Goal: Information Seeking & Learning: Learn about a topic

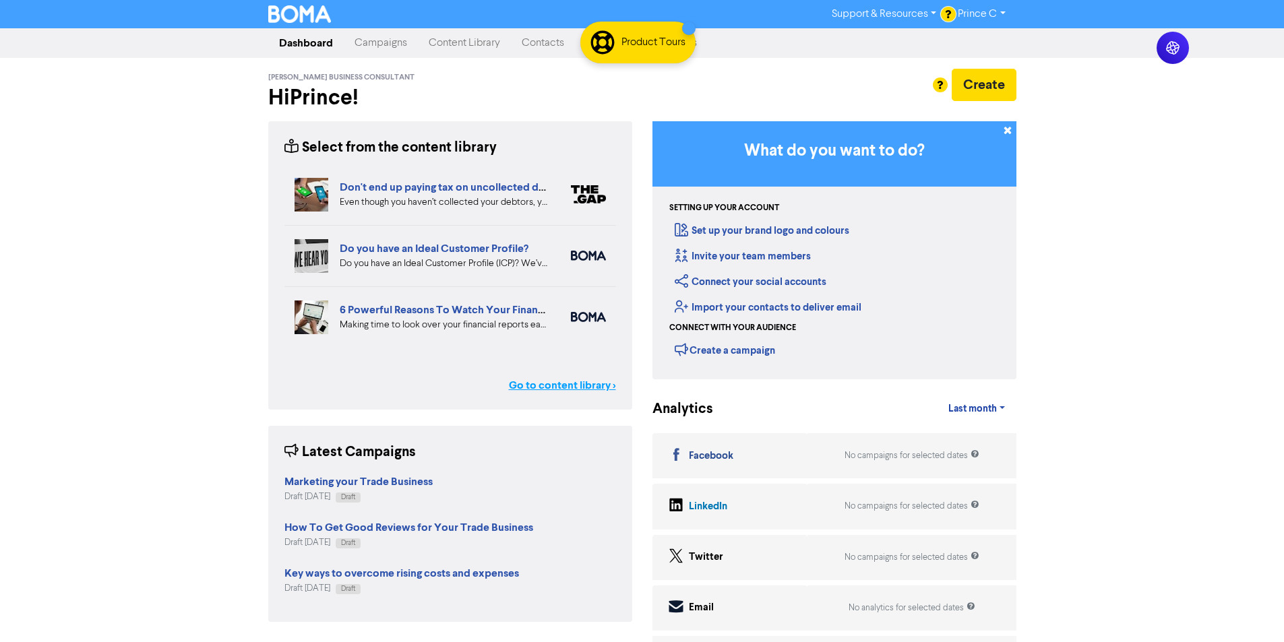
click at [555, 383] on link "Go to content library >" at bounding box center [562, 385] width 107 height 16
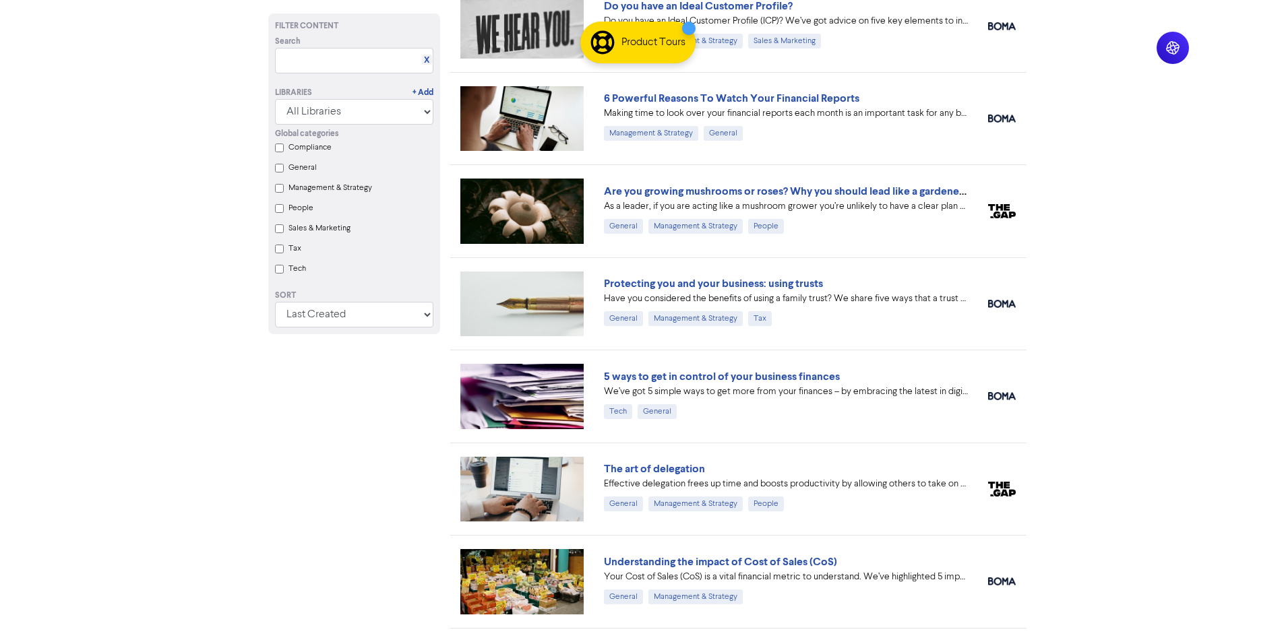
scroll to position [563, 0]
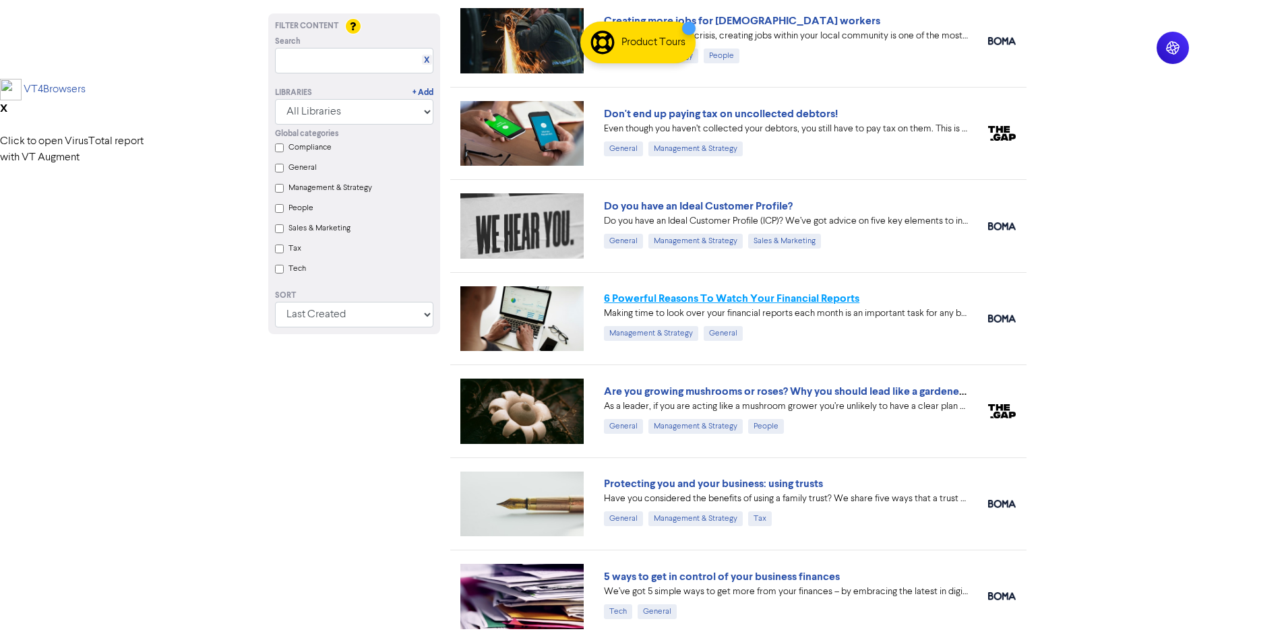
click at [826, 300] on link "6 Powerful Reasons To Watch Your Financial Reports" at bounding box center [731, 298] width 255 height 13
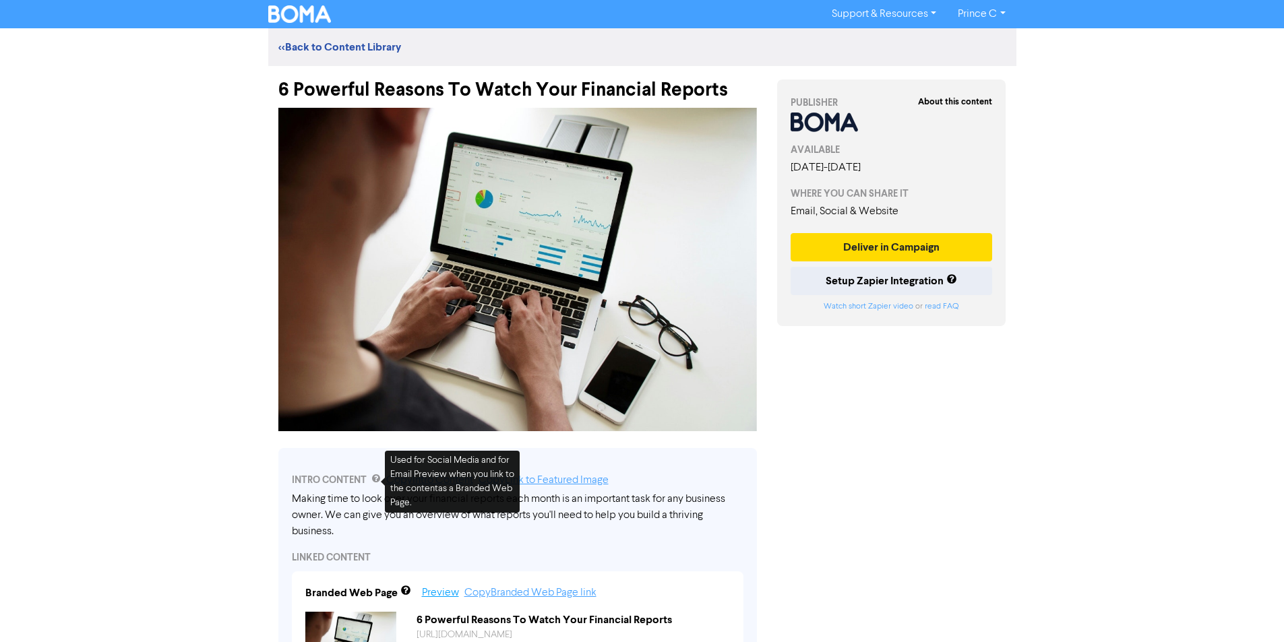
click at [443, 592] on link "Preview" at bounding box center [440, 593] width 37 height 11
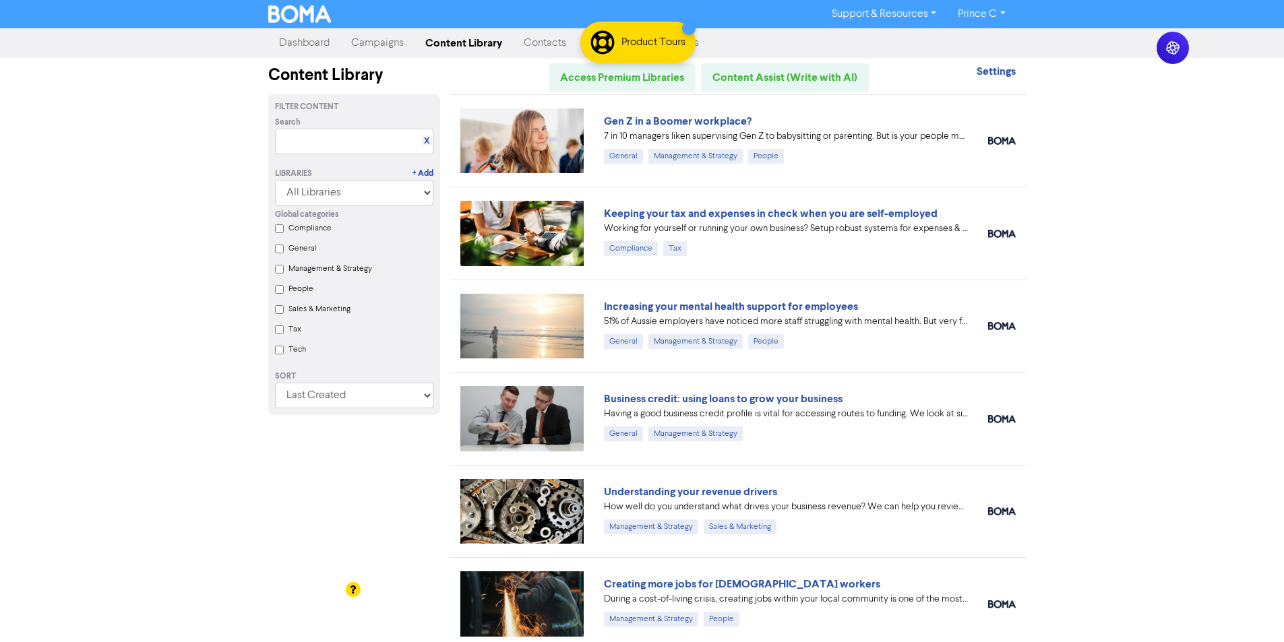
scroll to position [563, 0]
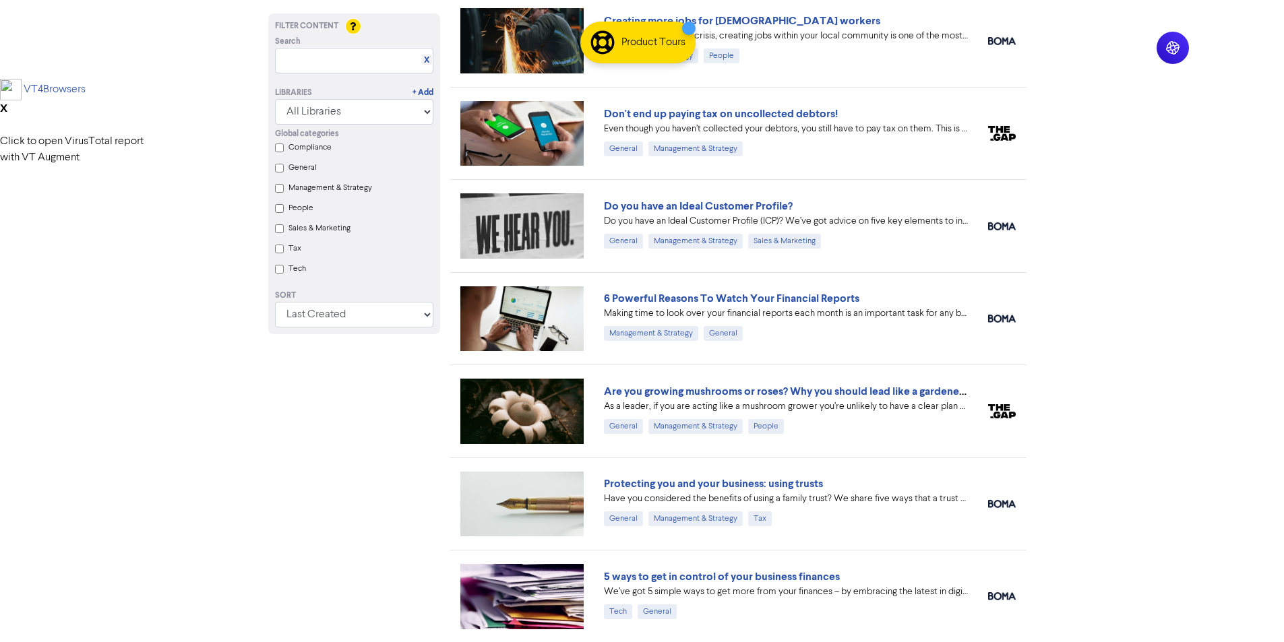
click at [878, 290] on div "6 Powerful Reasons To Watch Your Financial Reports" at bounding box center [786, 298] width 364 height 16
drag, startPoint x: 876, startPoint y: 290, endPoint x: 700, endPoint y: 303, distance: 176.3
click at [700, 303] on div "6 Powerful Reasons To Watch Your Financial Reports" at bounding box center [786, 298] width 364 height 16
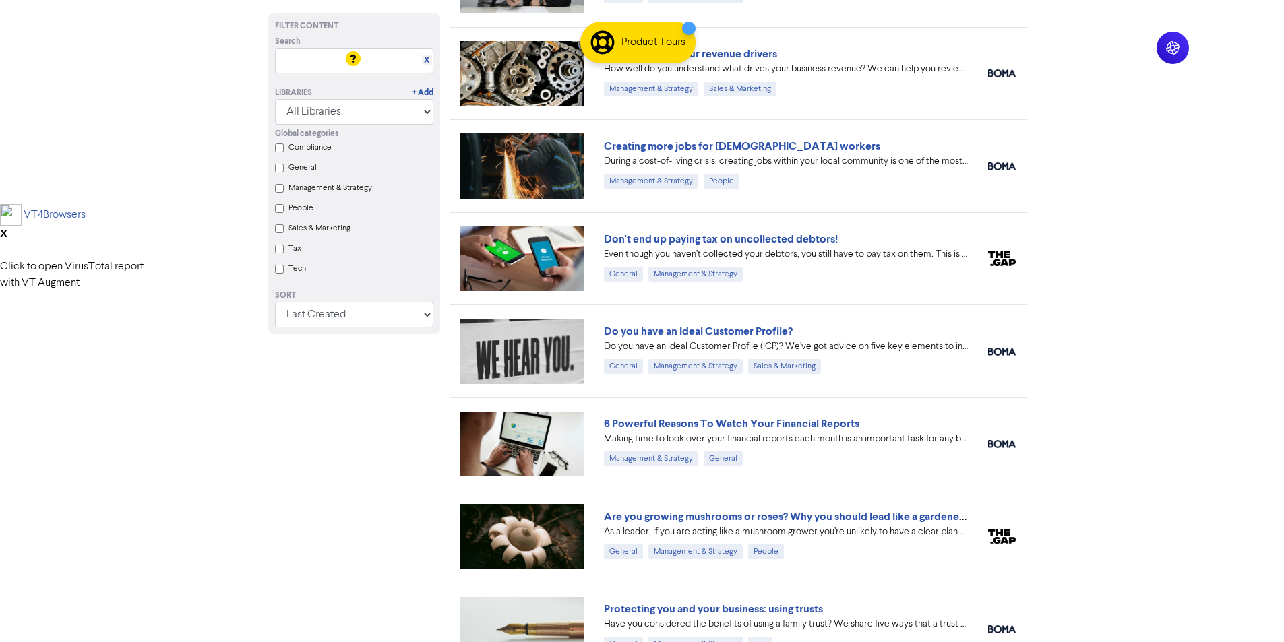
scroll to position [472, 0]
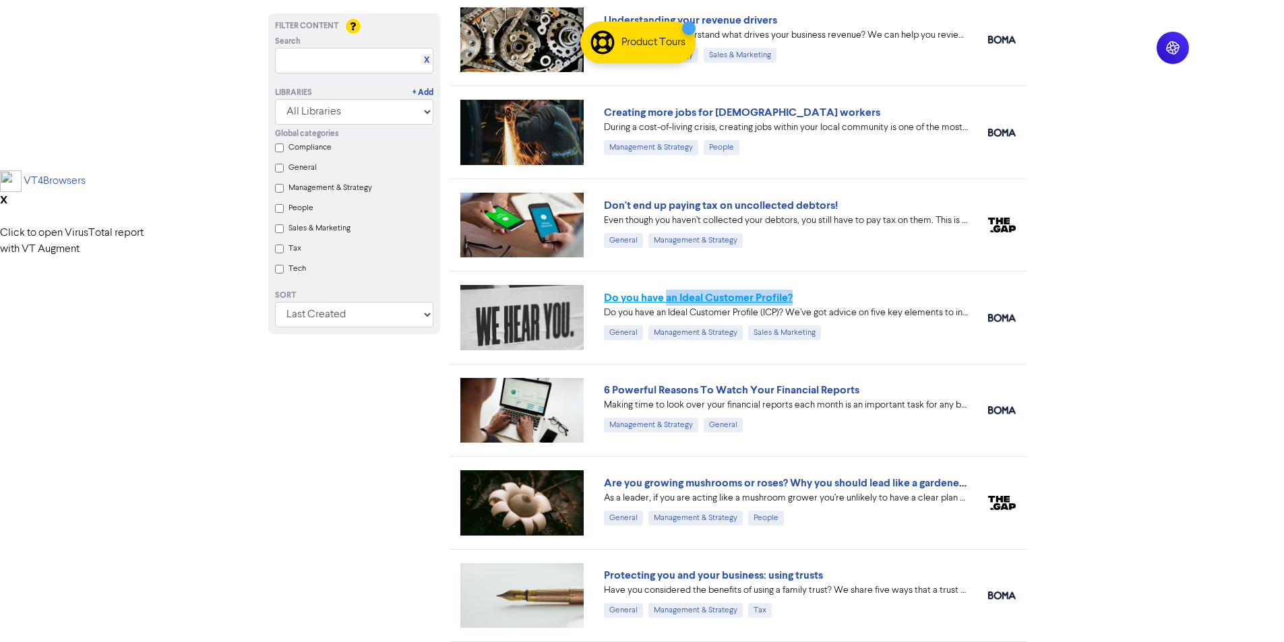
drag, startPoint x: 799, startPoint y: 297, endPoint x: 667, endPoint y: 303, distance: 132.9
click at [667, 303] on div "Do you have an Ideal Customer Profile?" at bounding box center [786, 298] width 364 height 16
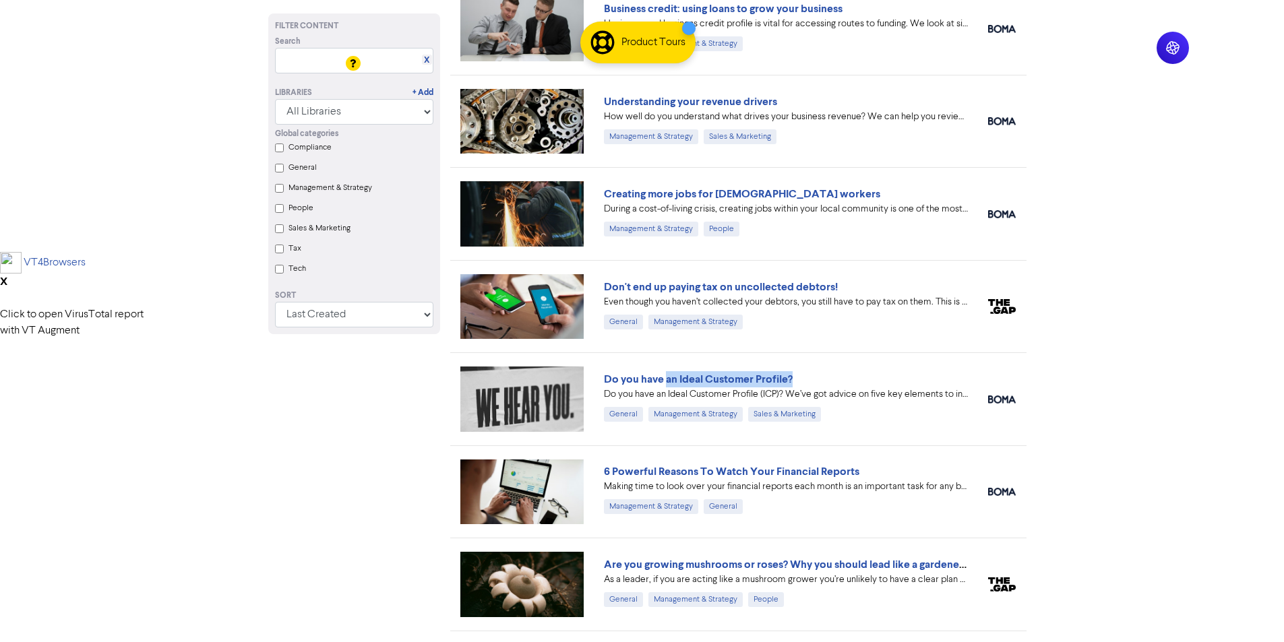
scroll to position [337, 0]
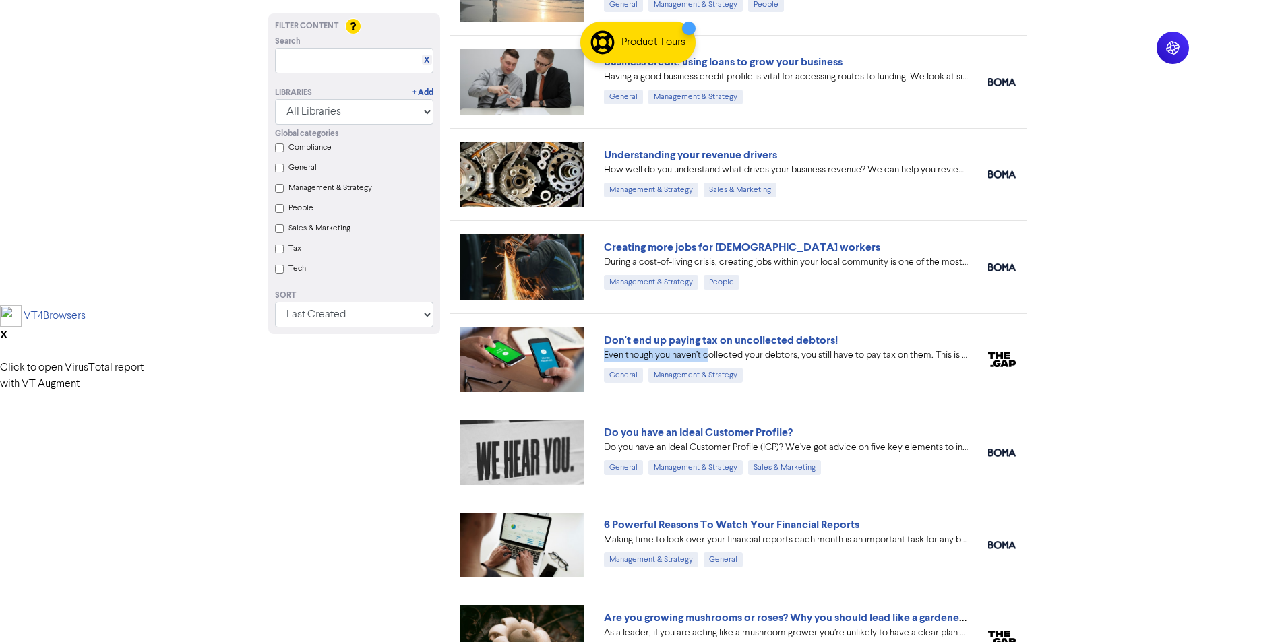
drag, startPoint x: 844, startPoint y: 338, endPoint x: 701, endPoint y: 350, distance: 143.4
click at [701, 350] on div "Don't end up paying tax on uncollected debtors! Even though you haven’t collect…" at bounding box center [786, 357] width 364 height 51
click at [867, 318] on div "Don't end up paying tax on uncollected debtors! Even though you haven’t collect…" at bounding box center [738, 359] width 576 height 92
drag, startPoint x: 848, startPoint y: 336, endPoint x: 768, endPoint y: 360, distance: 83.8
click at [772, 340] on div "Don't end up paying tax on uncollected debtors! Even though you haven’t collect…" at bounding box center [738, 359] width 576 height 92
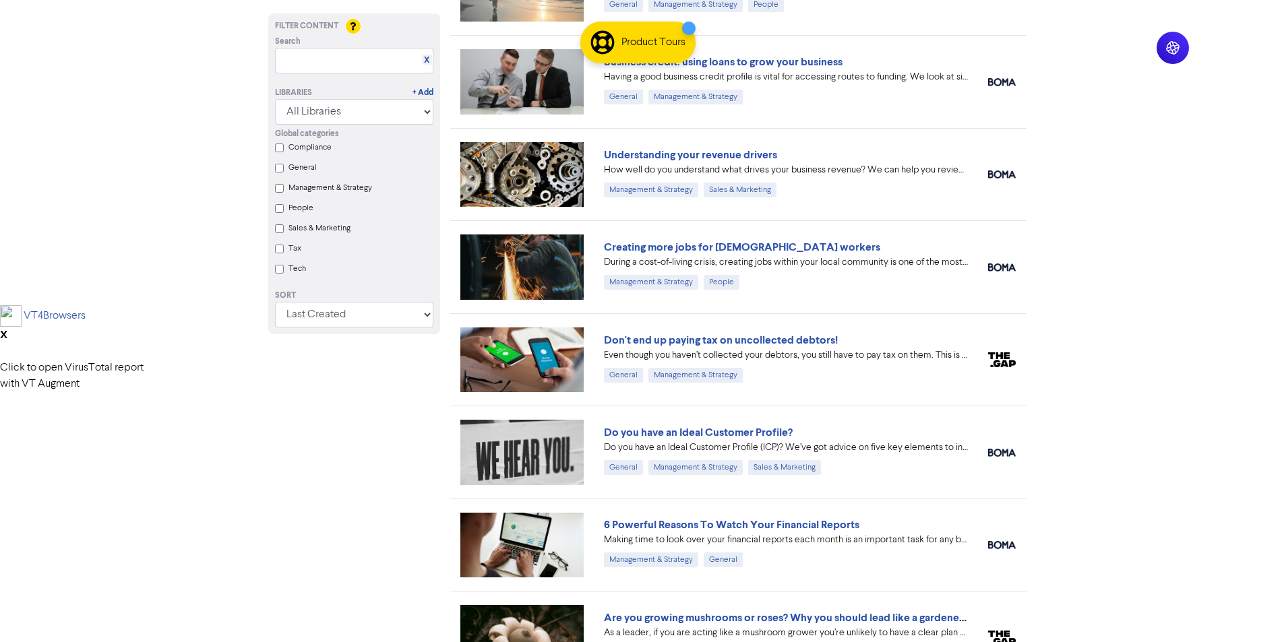
click at [889, 330] on div "Don't end up paying tax on uncollected debtors! Even though you haven’t collect…" at bounding box center [738, 359] width 576 height 92
click at [797, 338] on div "Don't end up paying tax on uncollected debtors!" at bounding box center [786, 340] width 364 height 16
click at [869, 341] on div "Don't end up paying tax on uncollected debtors!" at bounding box center [786, 340] width 364 height 16
drag, startPoint x: 861, startPoint y: 340, endPoint x: 634, endPoint y: 351, distance: 226.8
click at [634, 351] on div "Don't end up paying tax on uncollected debtors! Even though you haven’t collect…" at bounding box center [786, 357] width 364 height 51
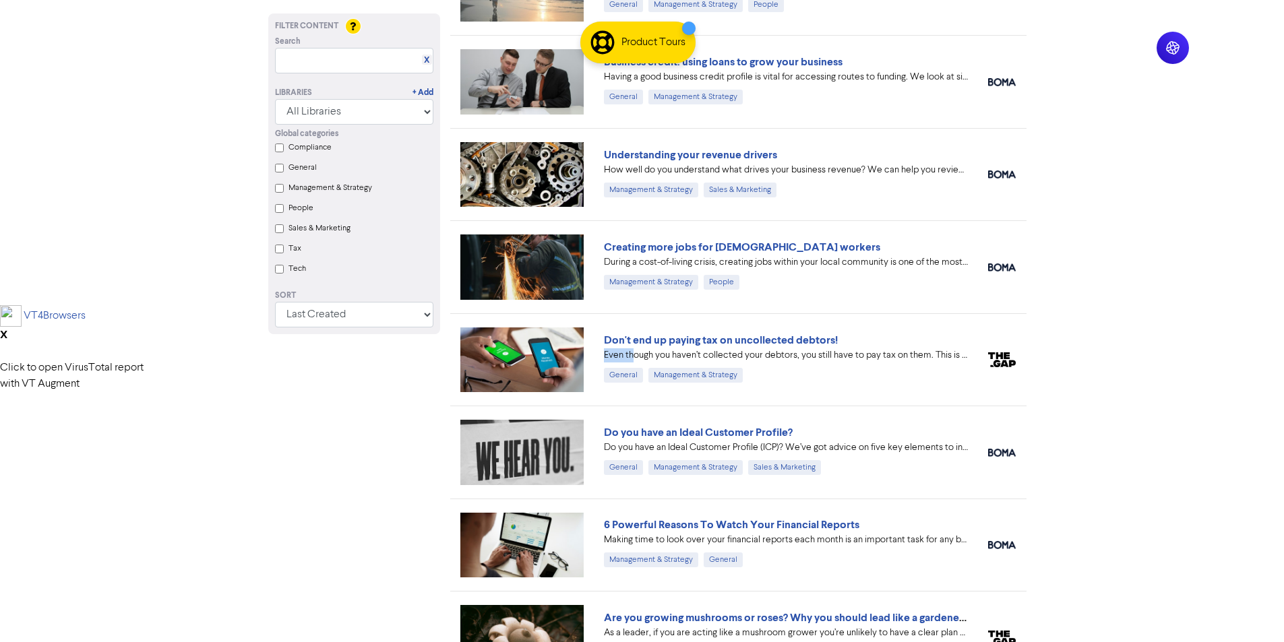
click at [869, 321] on div "Don't end up paying tax on uncollected debtors! Even though you haven’t collect…" at bounding box center [738, 359] width 576 height 92
drag, startPoint x: 842, startPoint y: 336, endPoint x: 653, endPoint y: 340, distance: 189.5
click at [653, 340] on div "Don't end up paying tax on uncollected debtors!" at bounding box center [786, 340] width 364 height 16
drag, startPoint x: 799, startPoint y: 429, endPoint x: 604, endPoint y: 433, distance: 195.5
click at [604, 433] on div "Do you have an Ideal Customer Profile?" at bounding box center [786, 433] width 364 height 16
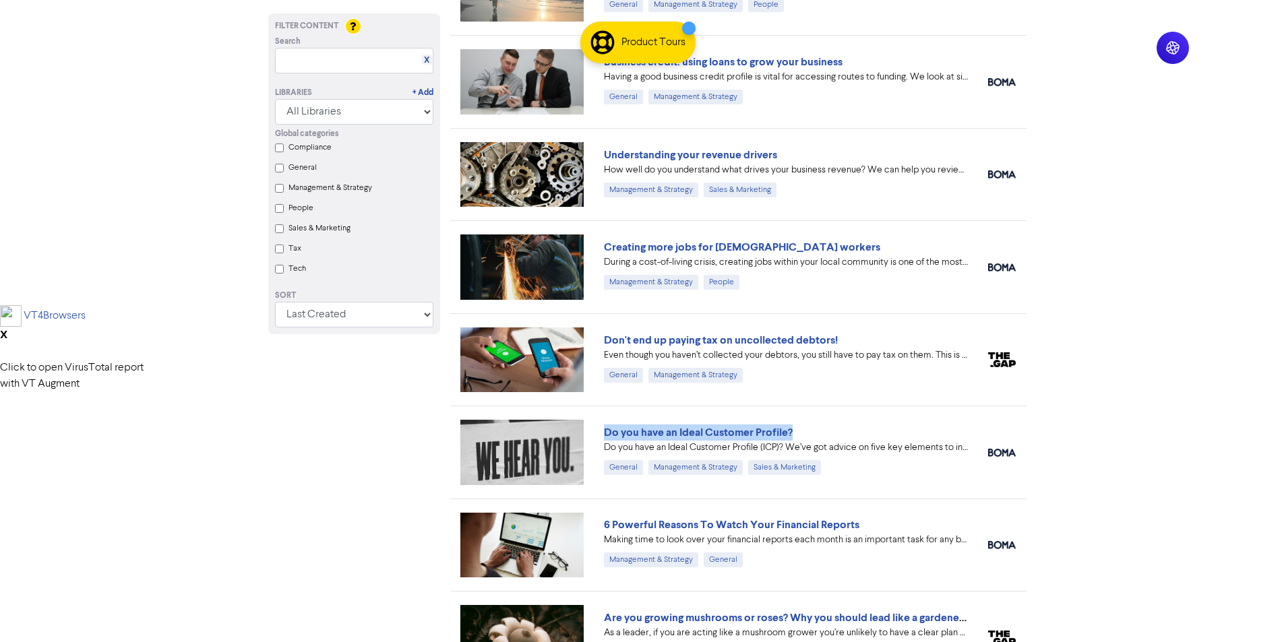
copy link "Do you have an Ideal Customer Profile?"
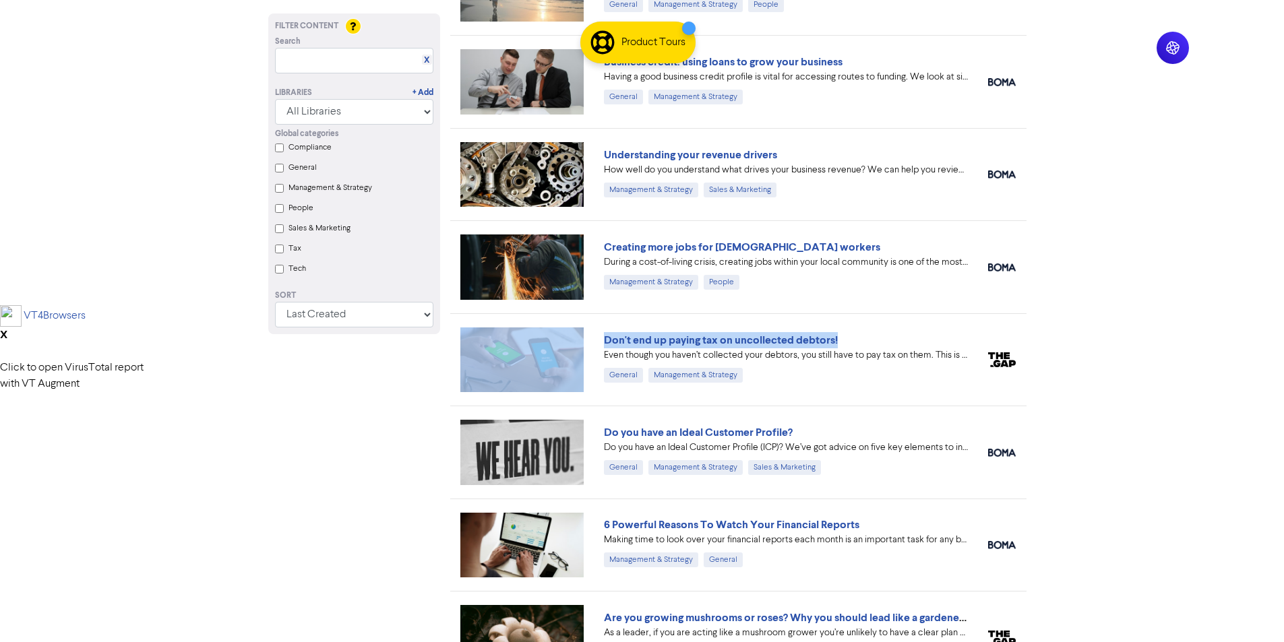
drag, startPoint x: 855, startPoint y: 341, endPoint x: 572, endPoint y: 346, distance: 283.1
click at [572, 347] on div "Don't end up paying tax on uncollected debtors! Even though you haven’t collect…" at bounding box center [738, 359] width 576 height 92
copy div "Don't end up paying tax on uncollected debtors!"
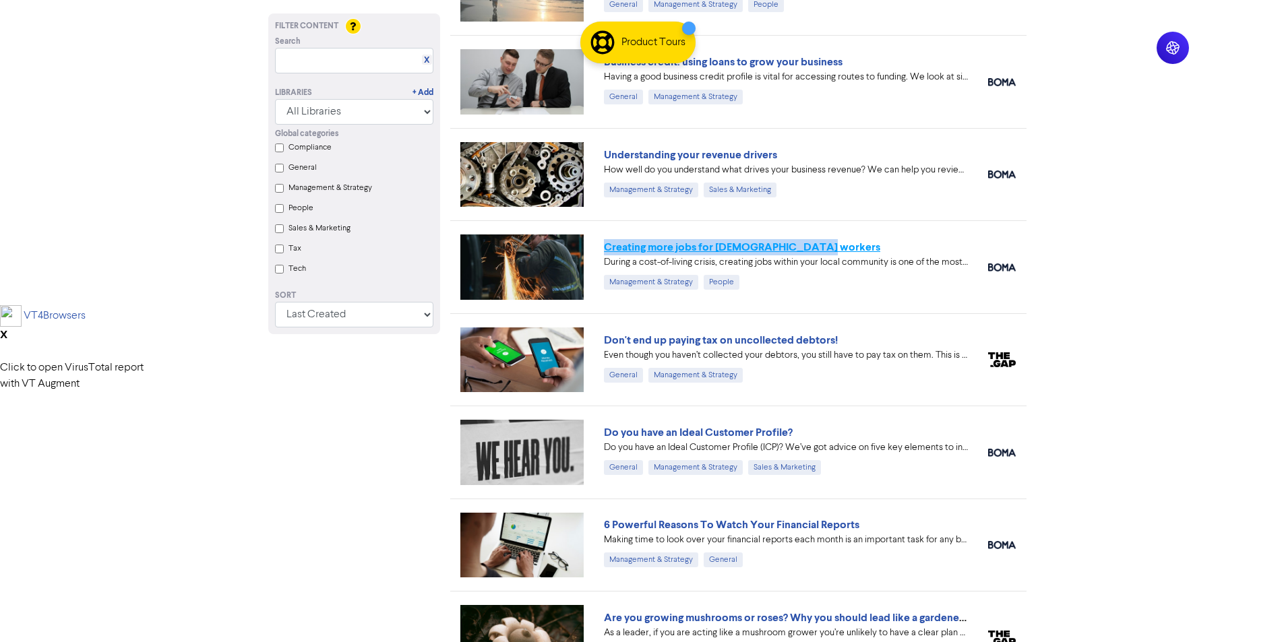
drag, startPoint x: 828, startPoint y: 242, endPoint x: 607, endPoint y: 251, distance: 221.9
click at [607, 251] on div "Creating more jobs for [DEMOGRAPHIC_DATA] workers" at bounding box center [786, 247] width 364 height 16
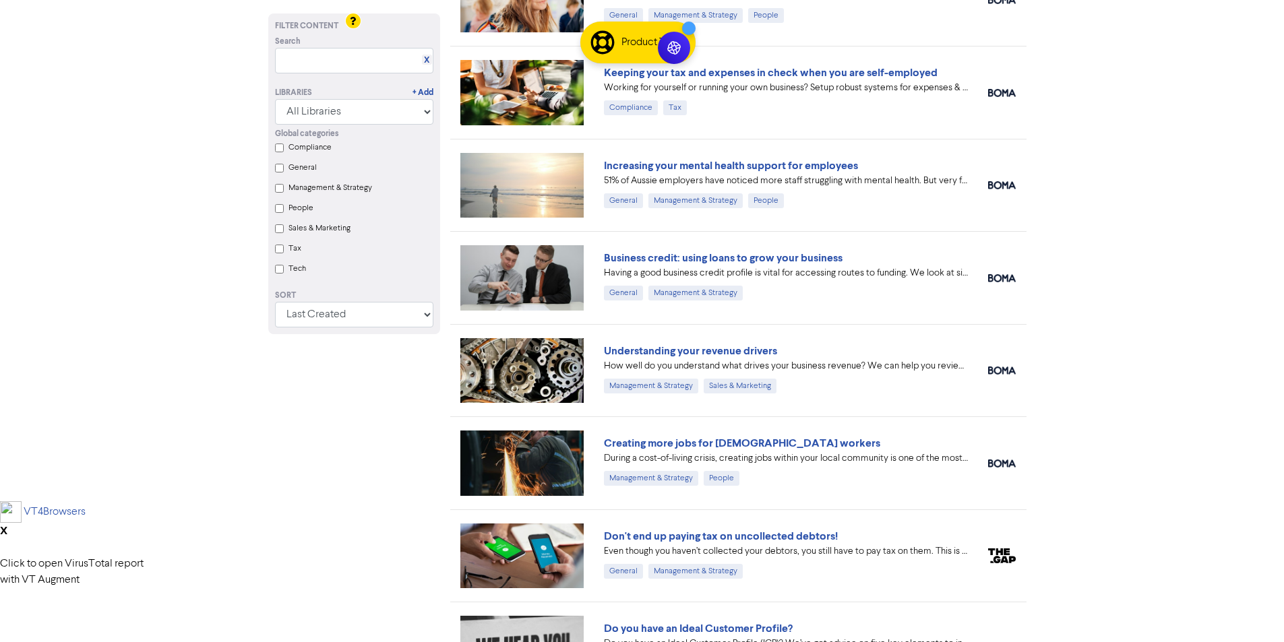
scroll to position [135, 0]
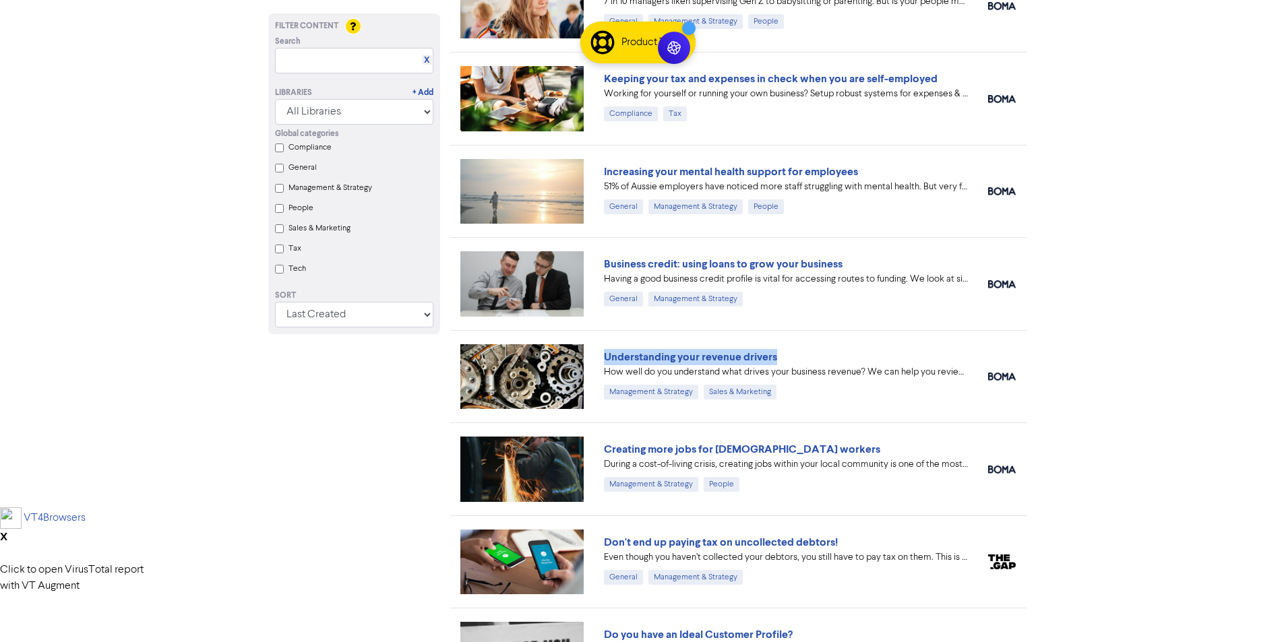
drag, startPoint x: 799, startPoint y: 351, endPoint x: 590, endPoint y: 359, distance: 208.4
click at [591, 359] on div "Understanding your revenue drivers How well do you understand what drives your …" at bounding box center [738, 376] width 576 height 92
click at [886, 262] on div "Business credit: using loans to grow your business" at bounding box center [786, 264] width 364 height 16
drag, startPoint x: 876, startPoint y: 261, endPoint x: 606, endPoint y: 262, distance: 270.3
click at [606, 262] on div "Business credit: using loans to grow your business" at bounding box center [786, 264] width 364 height 16
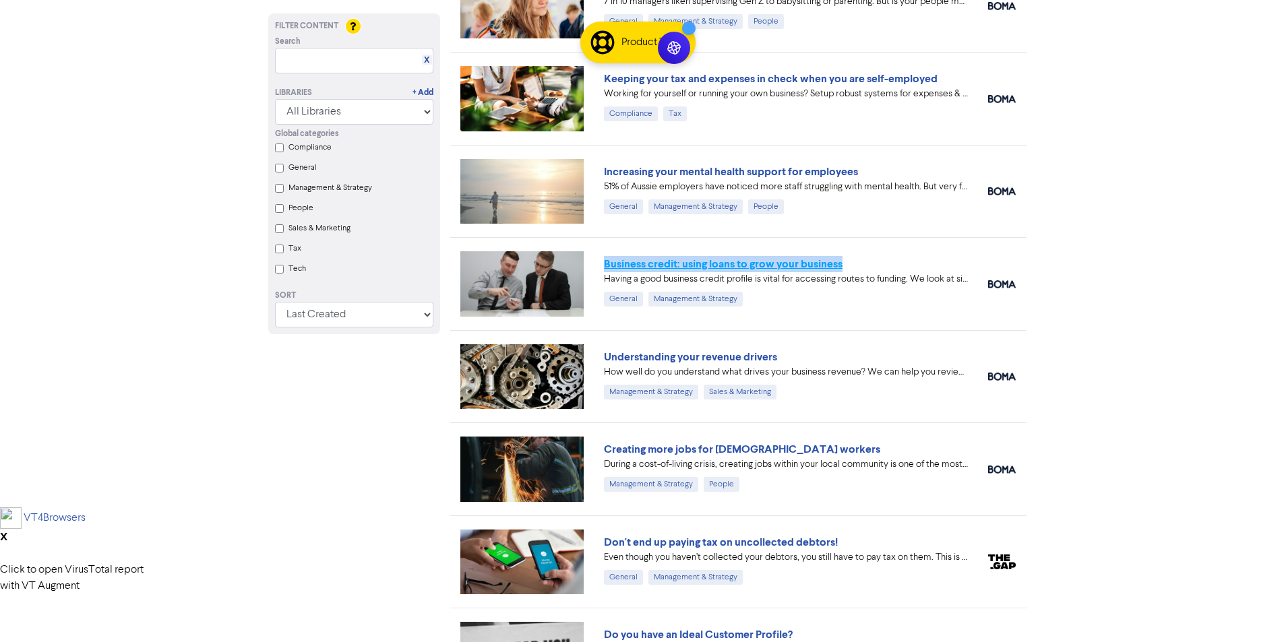
drag, startPoint x: 633, startPoint y: 252, endPoint x: 621, endPoint y: 260, distance: 14.6
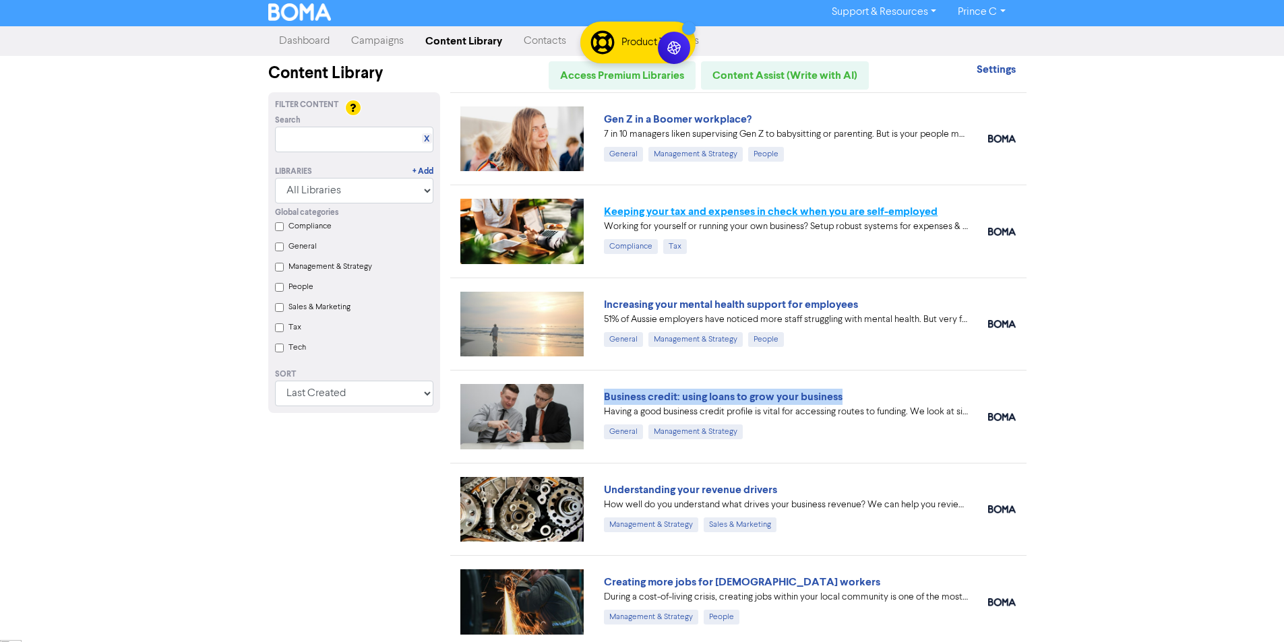
scroll to position [0, 0]
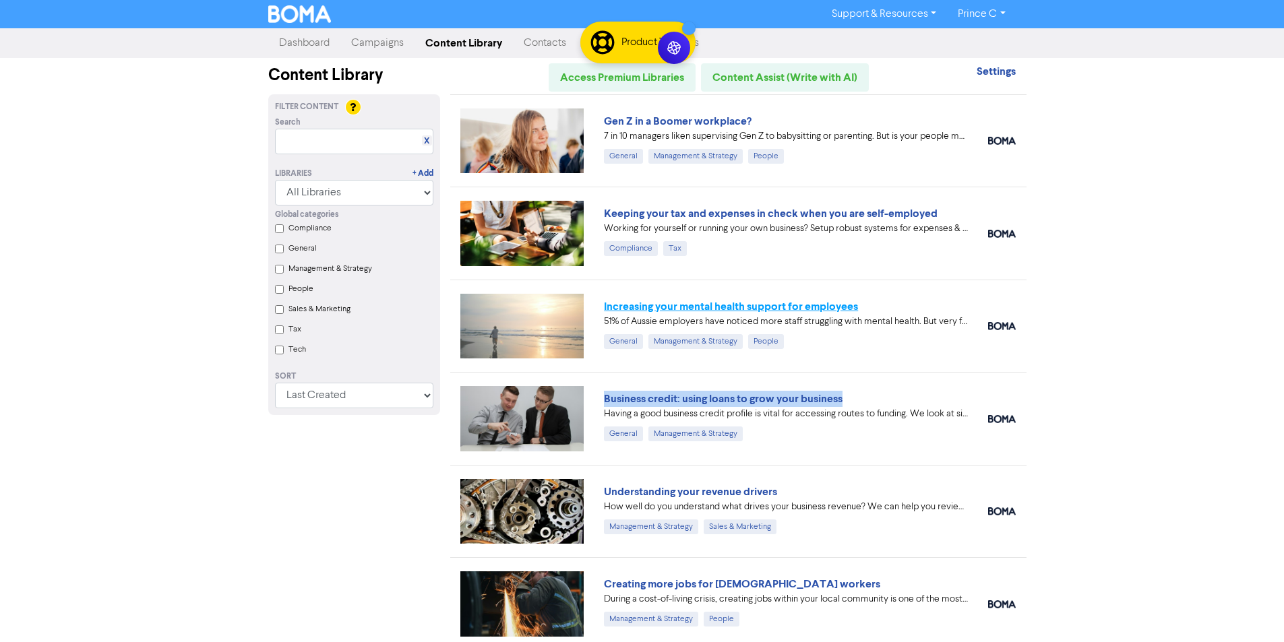
drag, startPoint x: 883, startPoint y: 300, endPoint x: 664, endPoint y: 313, distance: 219.4
click at [664, 313] on div "Increasing your mental health support for employees" at bounding box center [786, 307] width 364 height 16
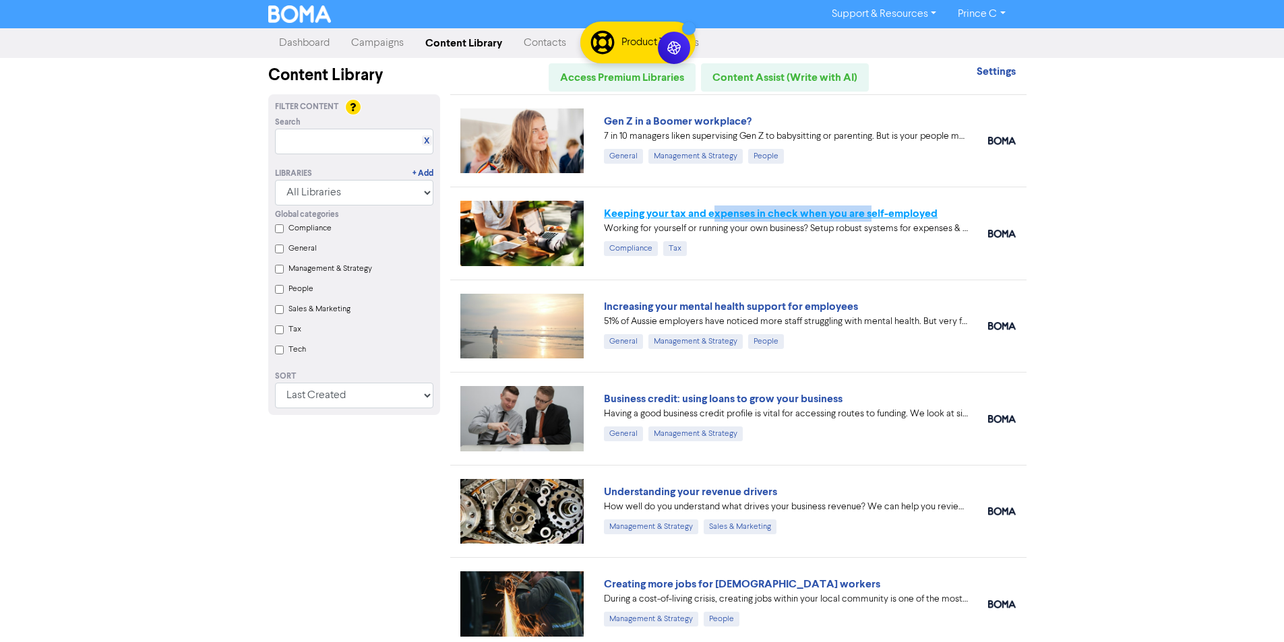
drag, startPoint x: 874, startPoint y: 189, endPoint x: 715, endPoint y: 208, distance: 160.2
click at [715, 208] on div "Keeping your tax and expenses in check when you are self-employed Working for y…" at bounding box center [738, 233] width 576 height 92
drag, startPoint x: 770, startPoint y: 118, endPoint x: 655, endPoint y: 125, distance: 114.8
click at [655, 125] on div "Gen Z in a Boomer workplace?" at bounding box center [786, 121] width 364 height 16
drag, startPoint x: 656, startPoint y: 125, endPoint x: 814, endPoint y: 109, distance: 158.5
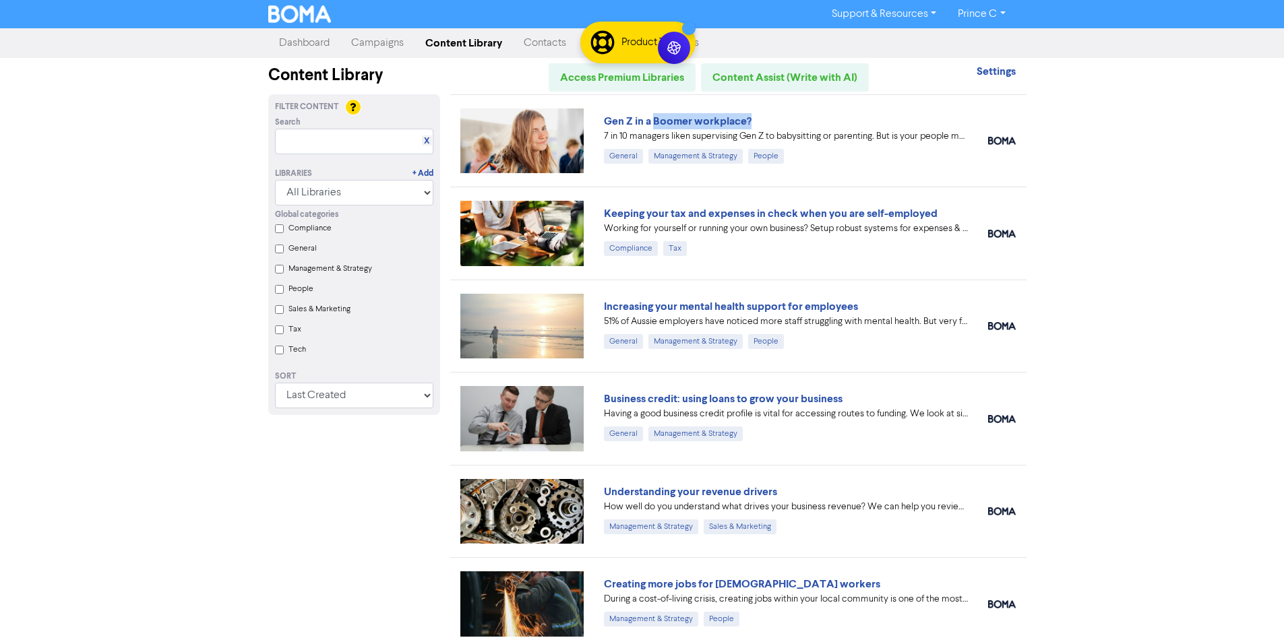
click at [814, 109] on div "Gen Z in a Boomer workplace? 7 in 10 managers liken supervising Gen Z to babysi…" at bounding box center [738, 140] width 576 height 92
drag, startPoint x: 793, startPoint y: 113, endPoint x: 665, endPoint y: 118, distance: 128.1
click at [663, 118] on div "Gen Z in a Boomer workplace?" at bounding box center [786, 121] width 364 height 16
click at [324, 148] on input "text" at bounding box center [354, 142] width 158 height 26
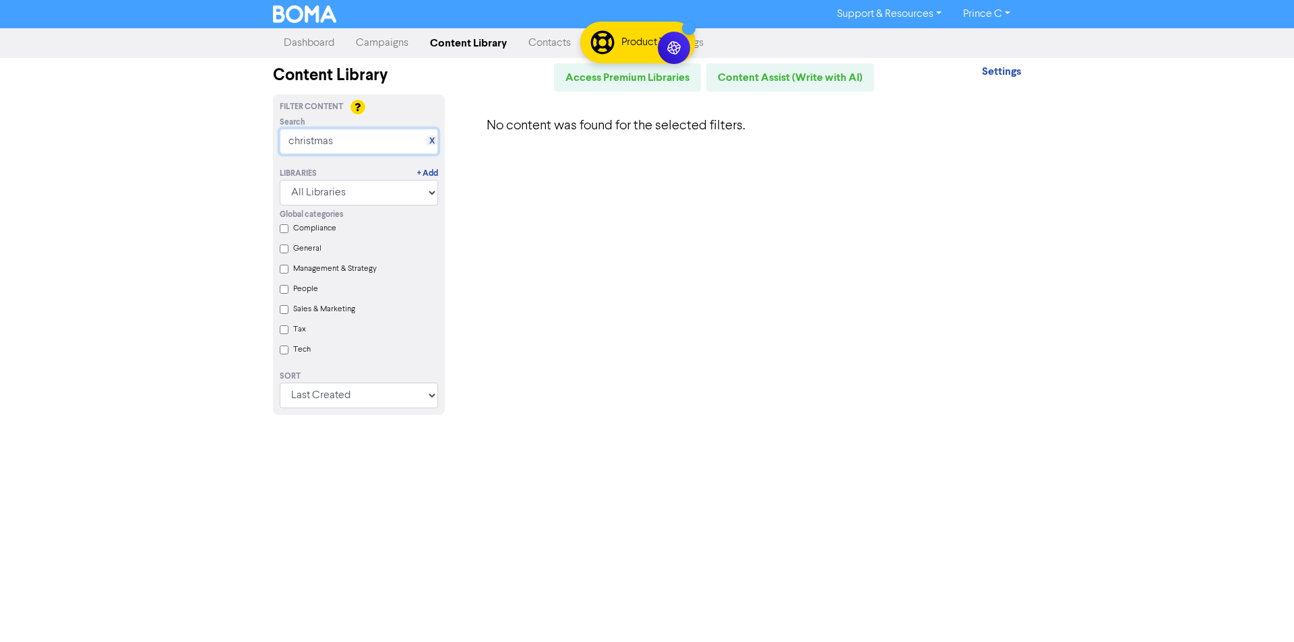
click at [429, 147] on input "christmas" at bounding box center [359, 142] width 158 height 26
click at [437, 146] on input "christmas" at bounding box center [359, 142] width 158 height 26
type input "christmas"
click at [433, 141] on link "X" at bounding box center [431, 141] width 5 height 10
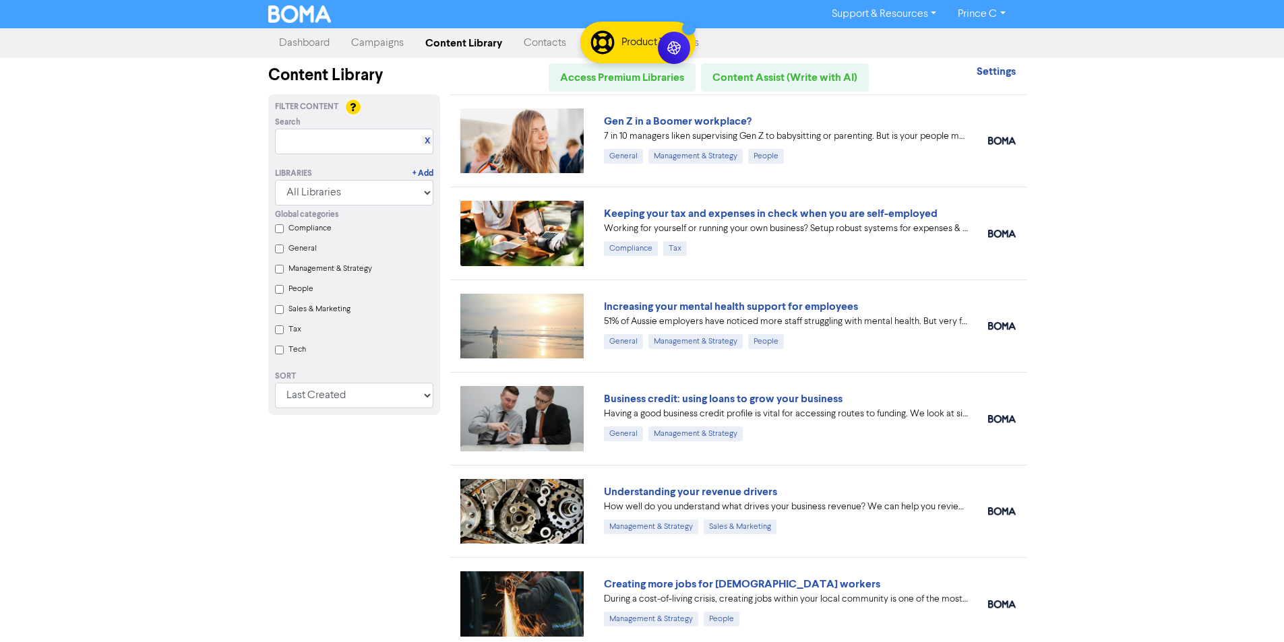
click at [456, 208] on div at bounding box center [522, 233] width 144 height 65
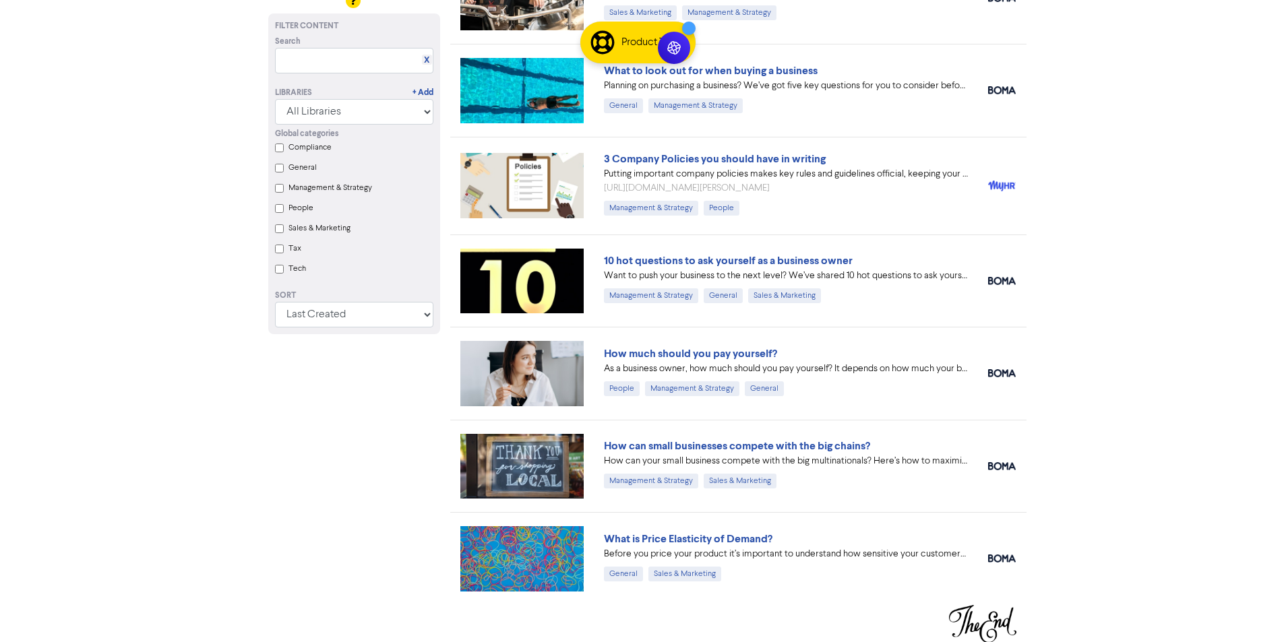
scroll to position [13038, 0]
click at [971, 612] on img at bounding box center [982, 624] width 67 height 38
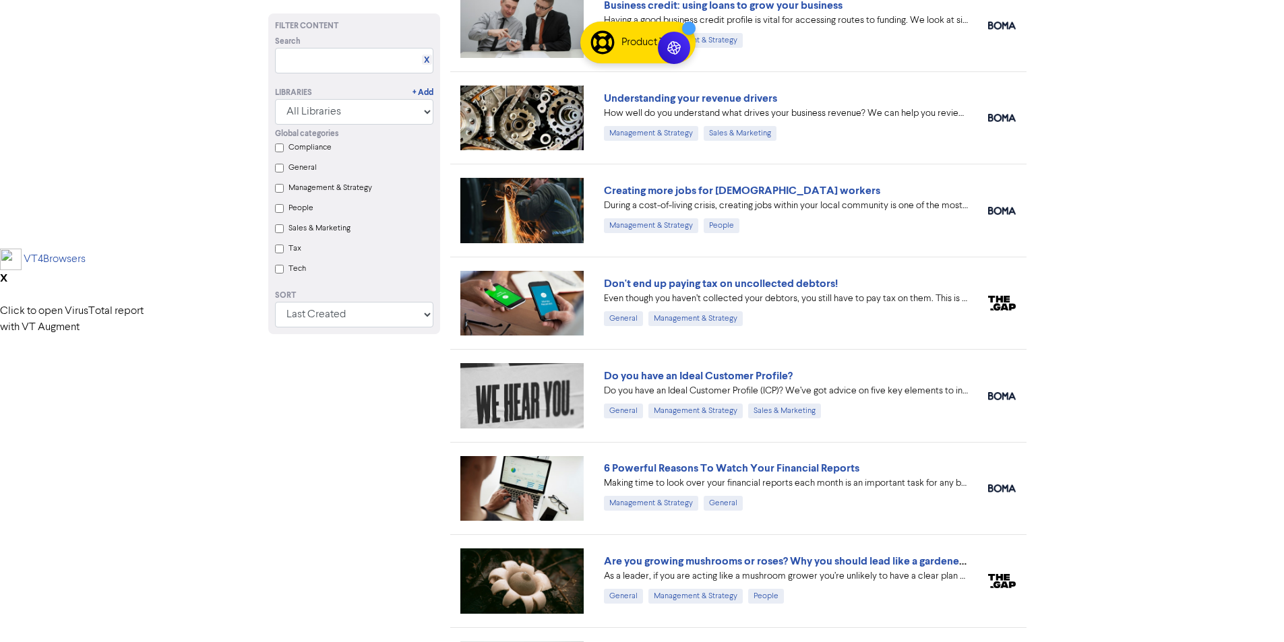
scroll to position [0, 0]
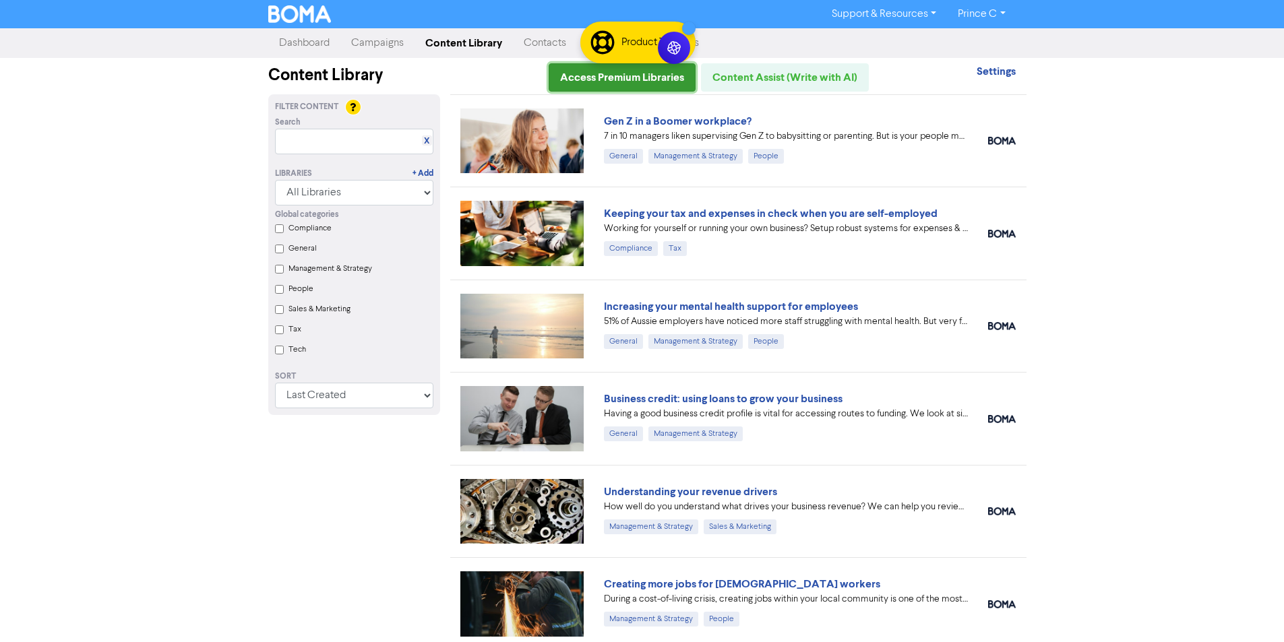
click at [606, 84] on link "Access Premium Libraries" at bounding box center [622, 77] width 147 height 28
click at [369, 50] on link "Campaigns" at bounding box center [377, 43] width 74 height 27
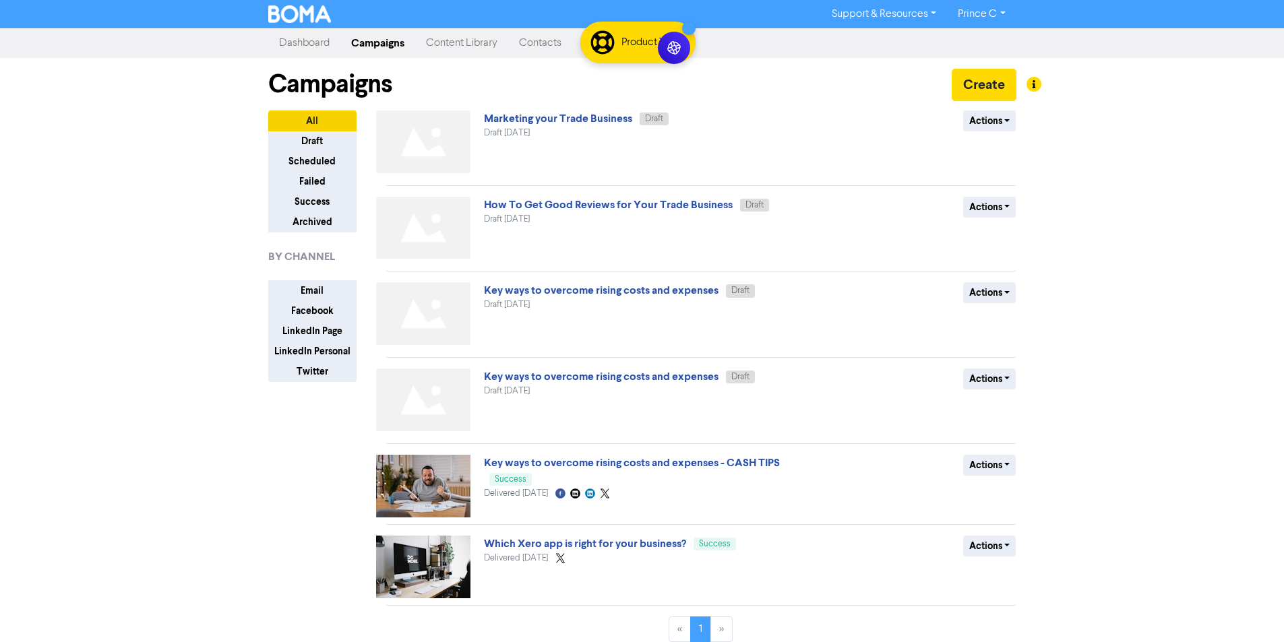
click at [436, 51] on link "Content Library" at bounding box center [461, 43] width 93 height 27
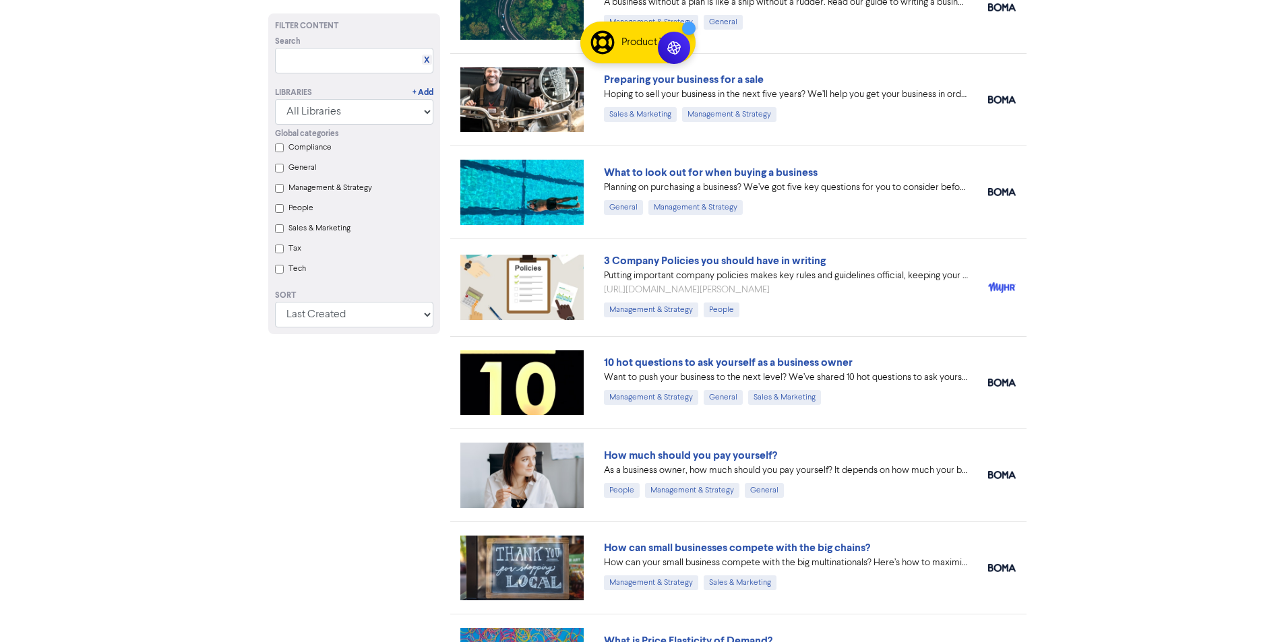
scroll to position [13038, 0]
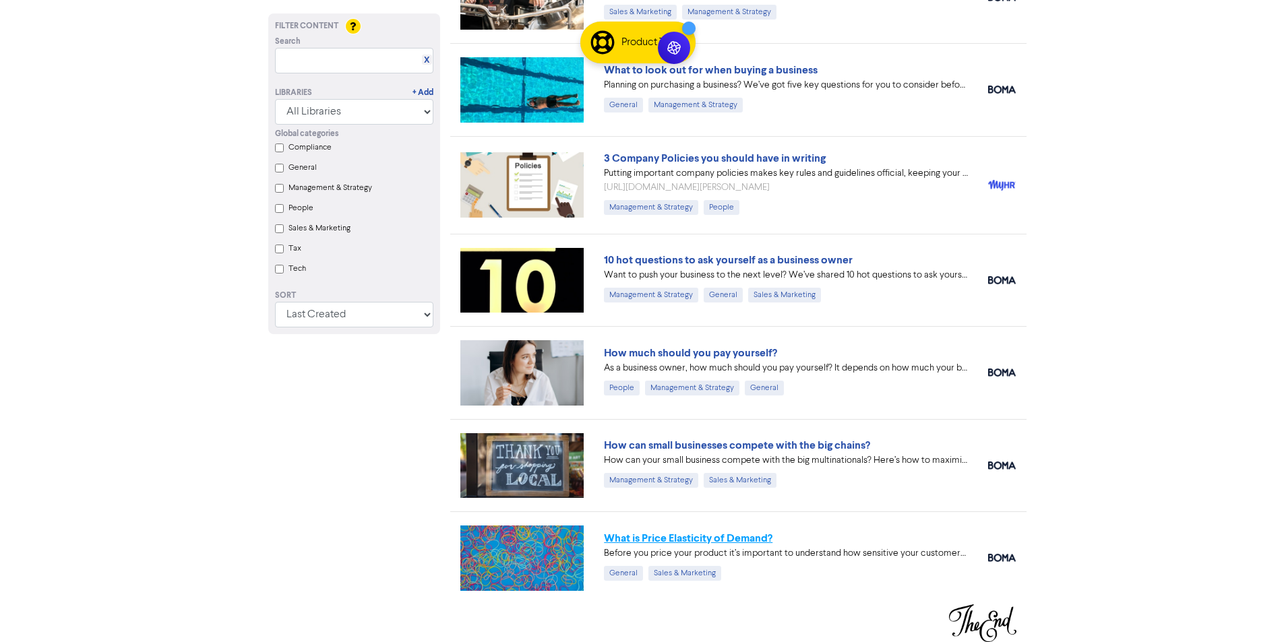
click at [661, 536] on link "What is Price Elasticity of Demand?" at bounding box center [688, 538] width 168 height 13
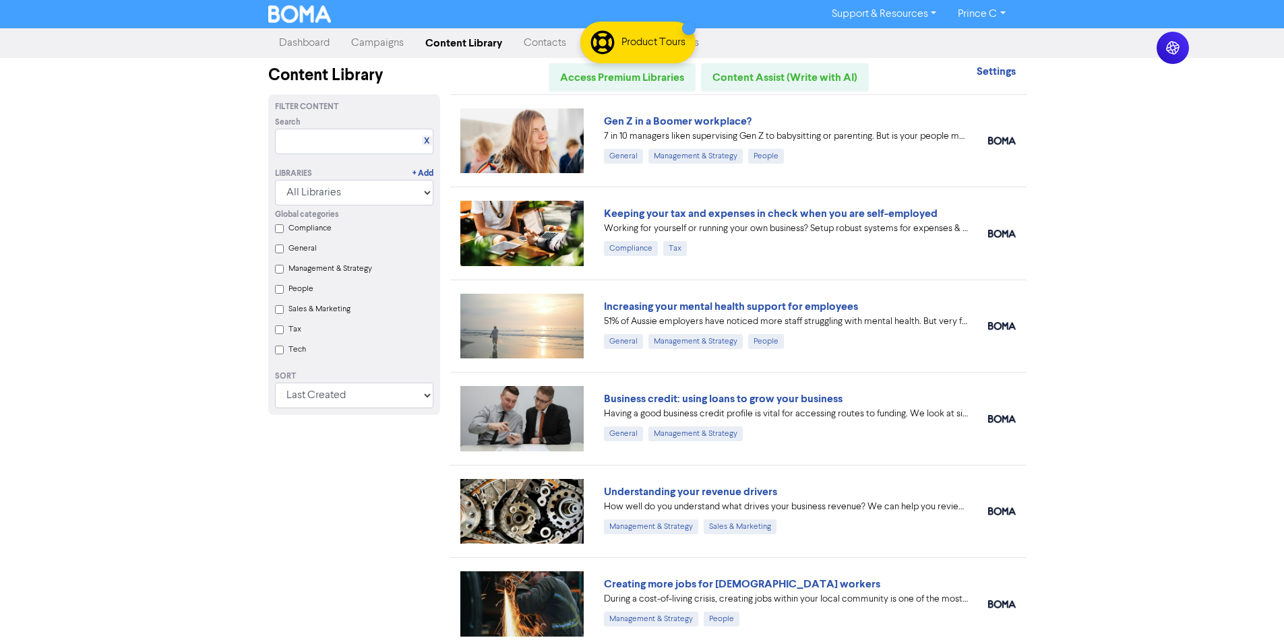
scroll to position [13038, 0]
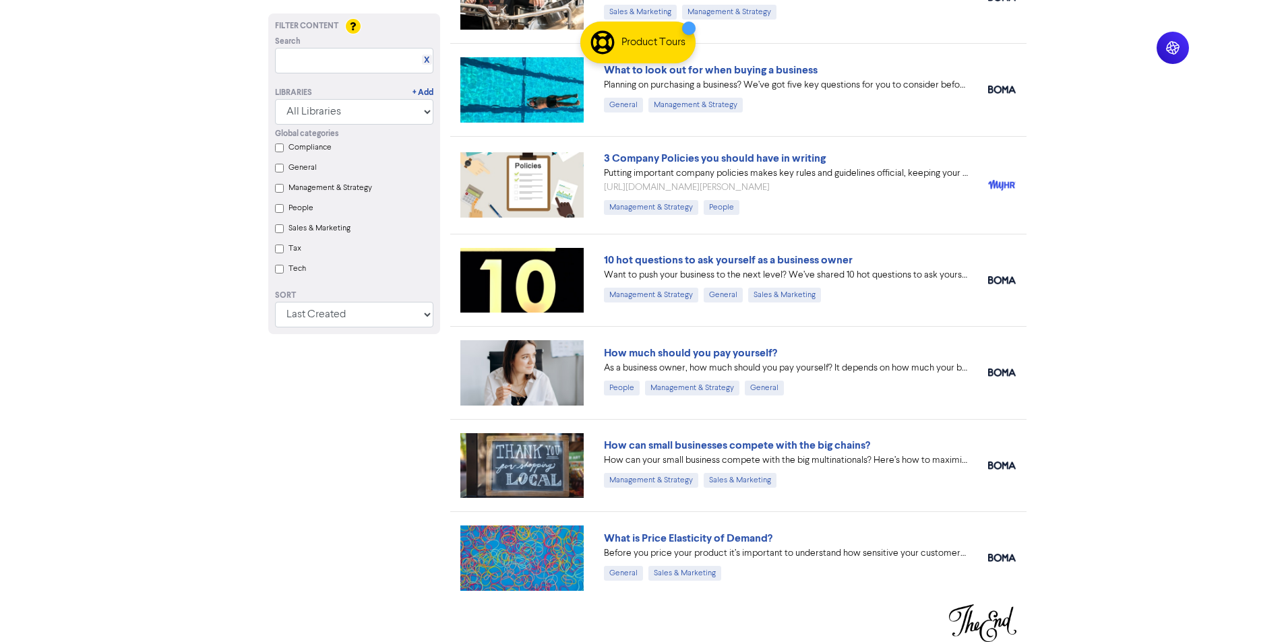
drag, startPoint x: 1016, startPoint y: 240, endPoint x: 1133, endPoint y: 164, distance: 139.5
drag, startPoint x: 787, startPoint y: 537, endPoint x: 686, endPoint y: 537, distance: 101.1
click at [686, 537] on div "What is Price Elasticity of Demand?" at bounding box center [786, 538] width 364 height 16
drag, startPoint x: 884, startPoint y: 444, endPoint x: 677, endPoint y: 448, distance: 206.3
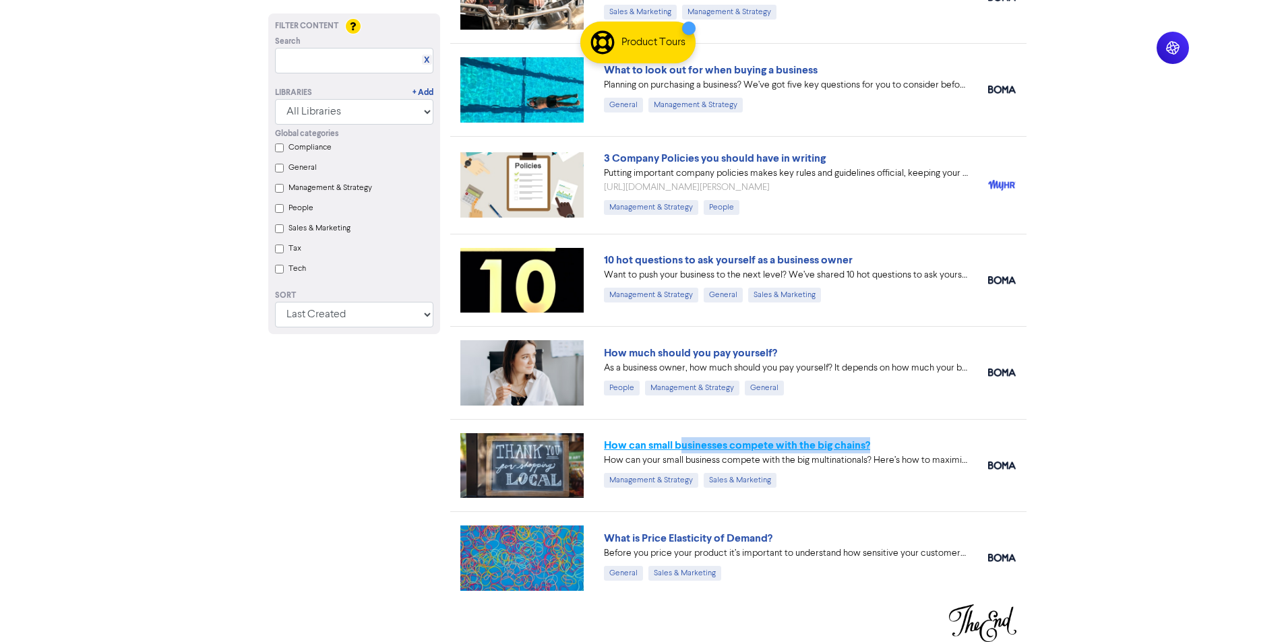
click at [677, 448] on div "How can small businesses compete with the big chains?" at bounding box center [786, 445] width 364 height 16
click at [792, 524] on div "What is Price Elasticity of Demand? Before you price your product it’s importan…" at bounding box center [738, 558] width 576 height 92
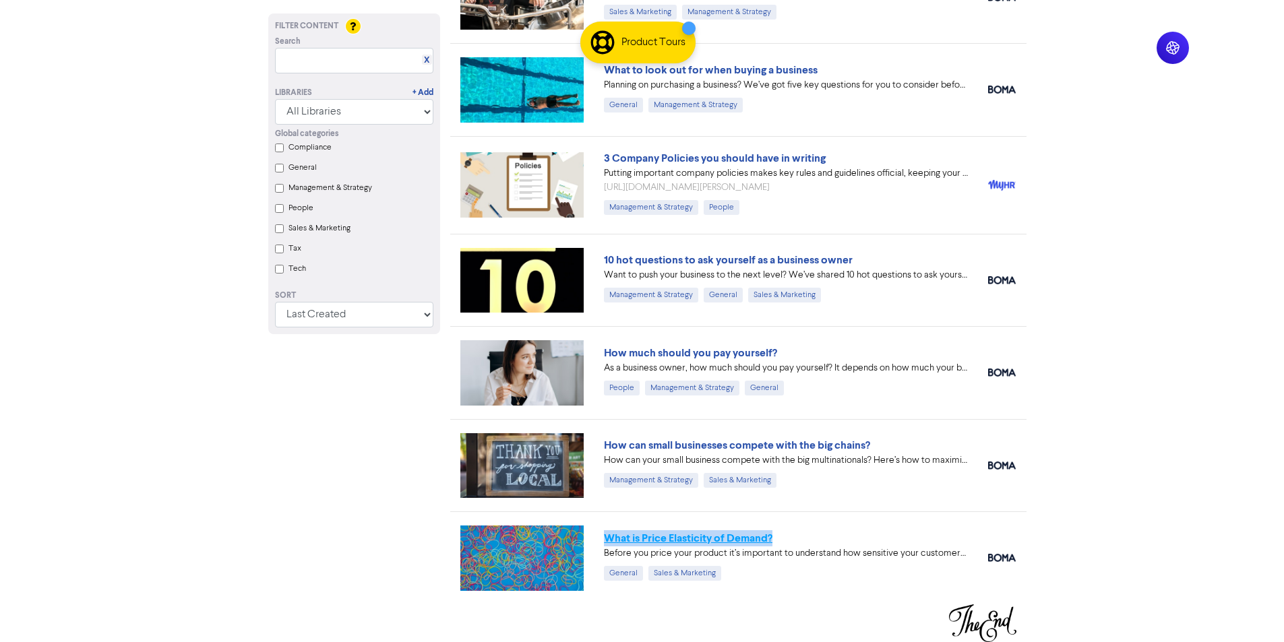
drag, startPoint x: 741, startPoint y: 534, endPoint x: 604, endPoint y: 534, distance: 137.5
click at [604, 534] on div "What is Price Elasticity of Demand? Before you price your product it’s importan…" at bounding box center [738, 558] width 576 height 92
copy link "What is Price Elasticity of Demand?"
click at [894, 450] on div "How can small businesses compete with the big chains?" at bounding box center [786, 445] width 364 height 16
drag, startPoint x: 852, startPoint y: 447, endPoint x: 590, endPoint y: 446, distance: 261.5
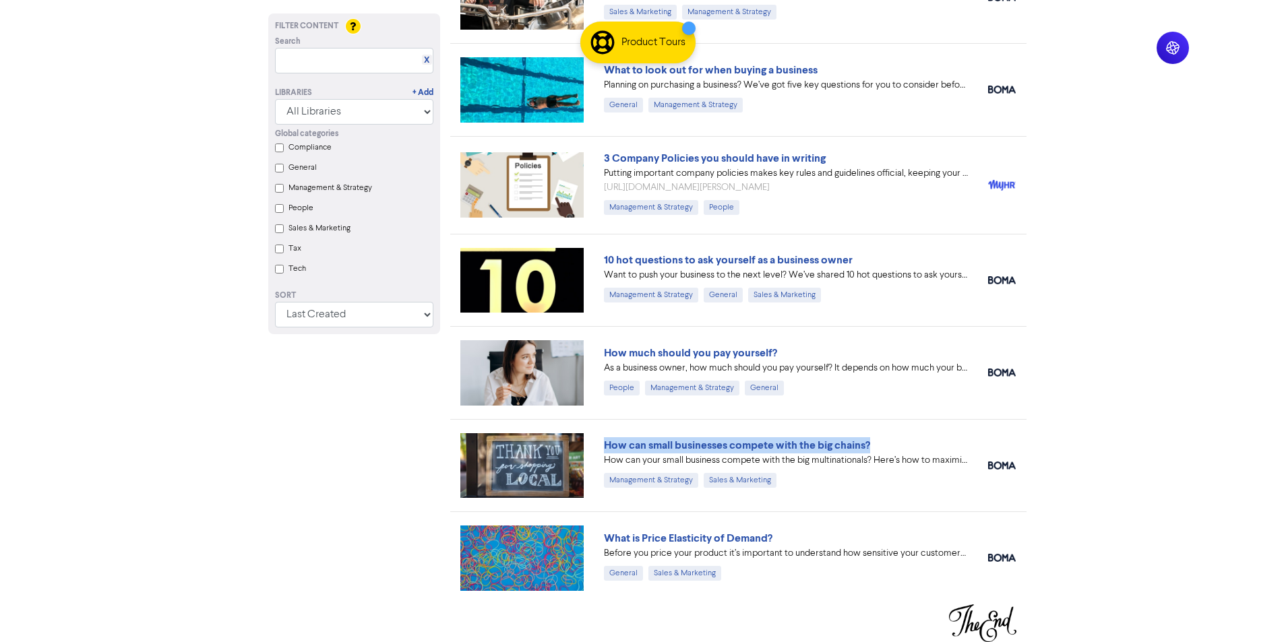
click at [596, 452] on div "How can small businesses compete with the big chains? How can your small busine…" at bounding box center [786, 465] width 384 height 56
copy link "How can small businesses compete with the big chains?"
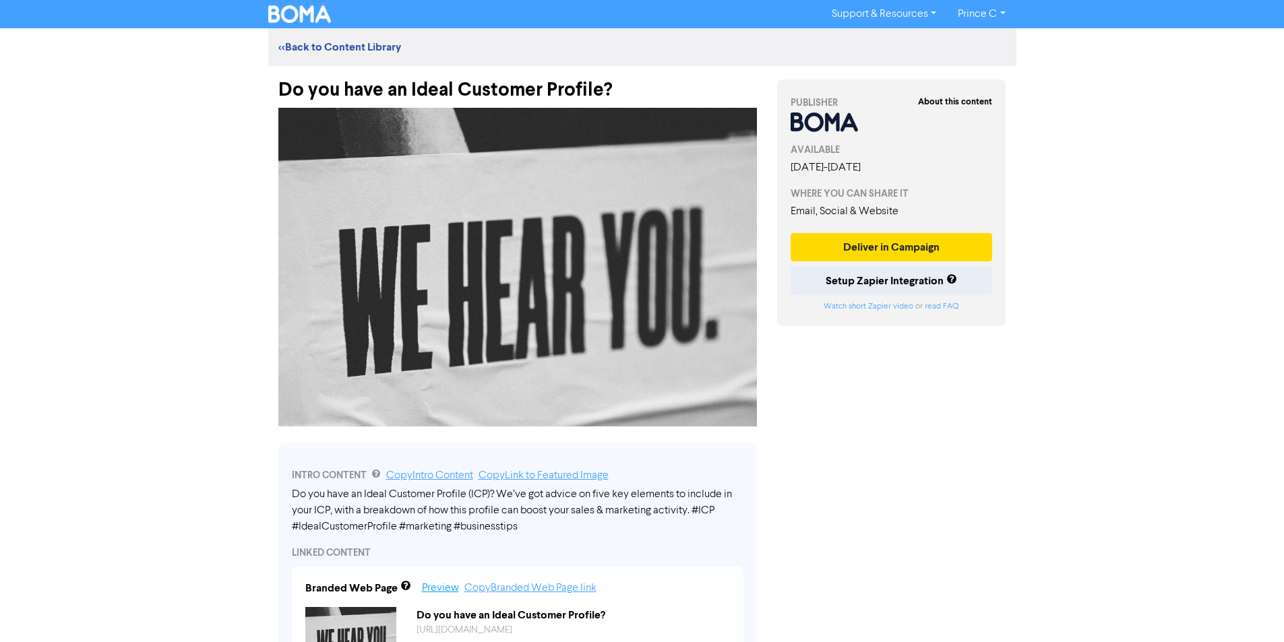
click at [433, 586] on link "Preview" at bounding box center [440, 588] width 37 height 11
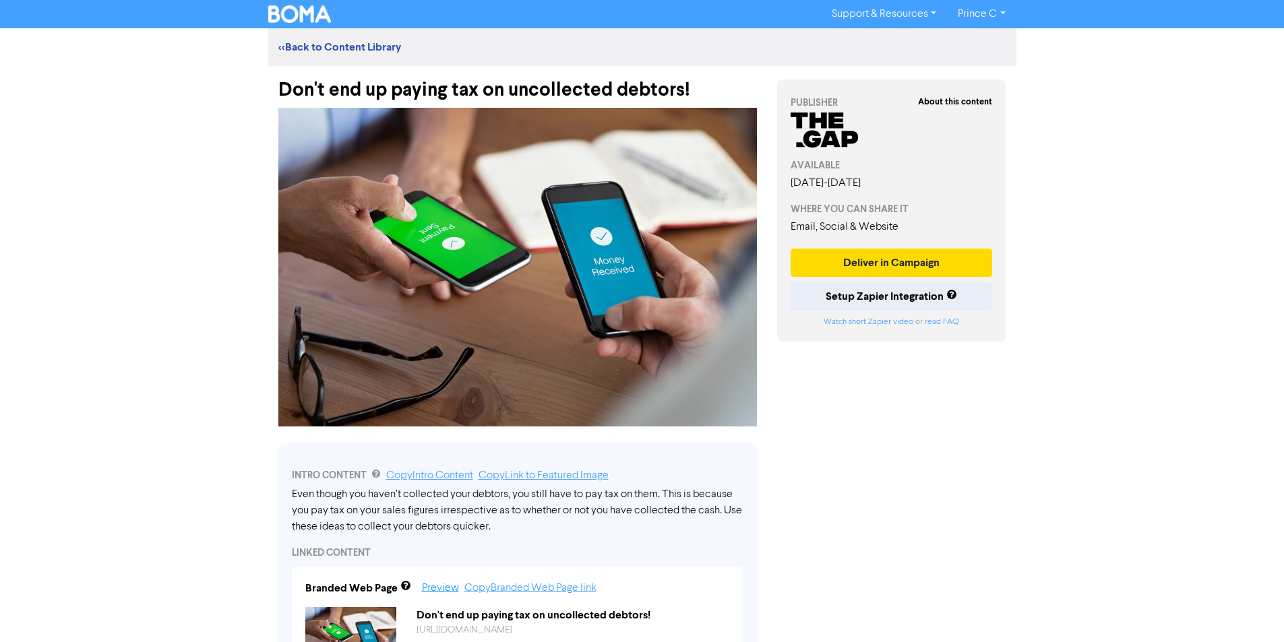
click at [450, 586] on link "Preview" at bounding box center [440, 588] width 37 height 11
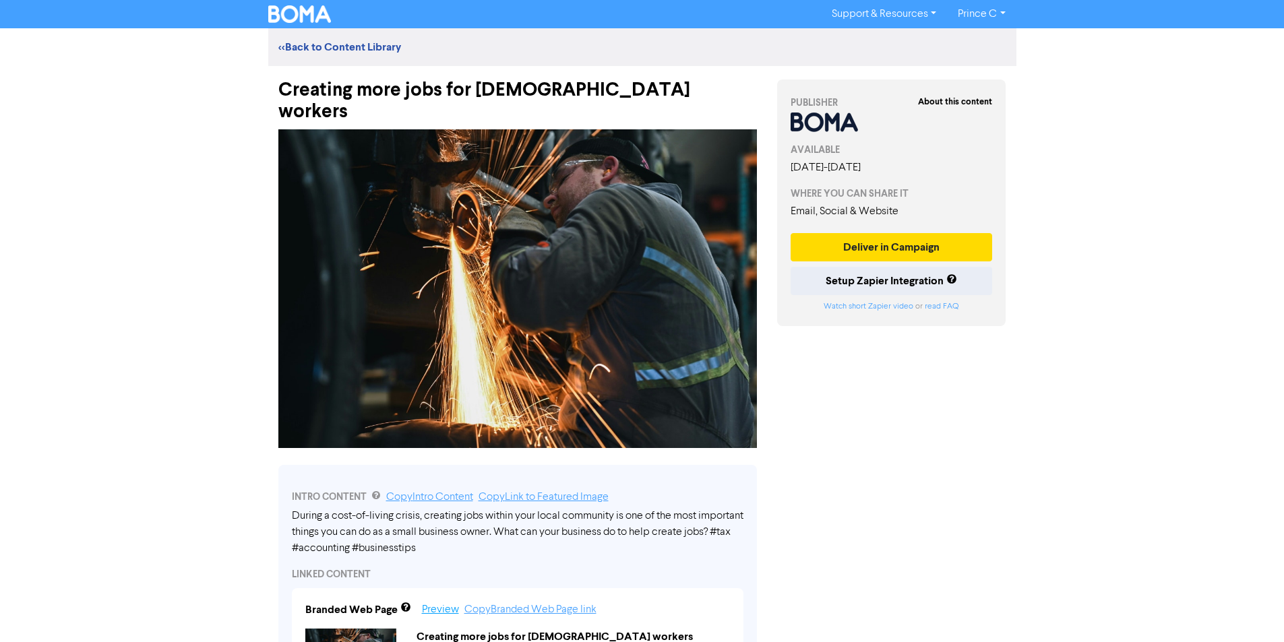
click at [439, 605] on link "Preview" at bounding box center [440, 610] width 37 height 11
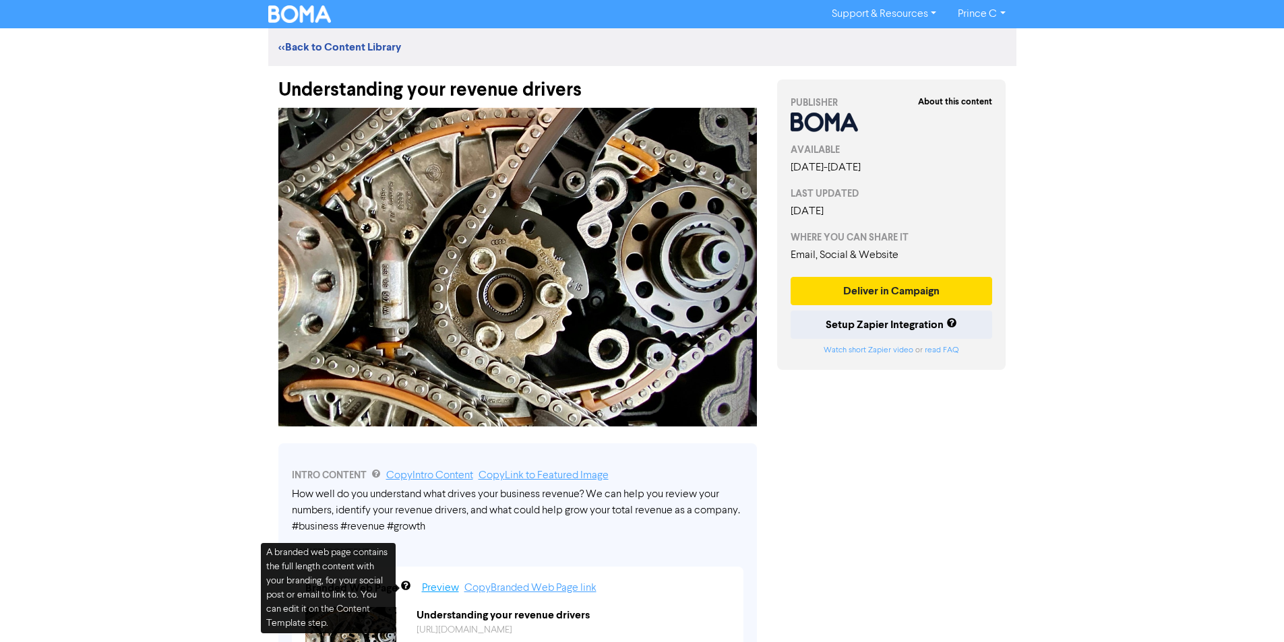
click at [422, 586] on link "Preview" at bounding box center [440, 588] width 37 height 11
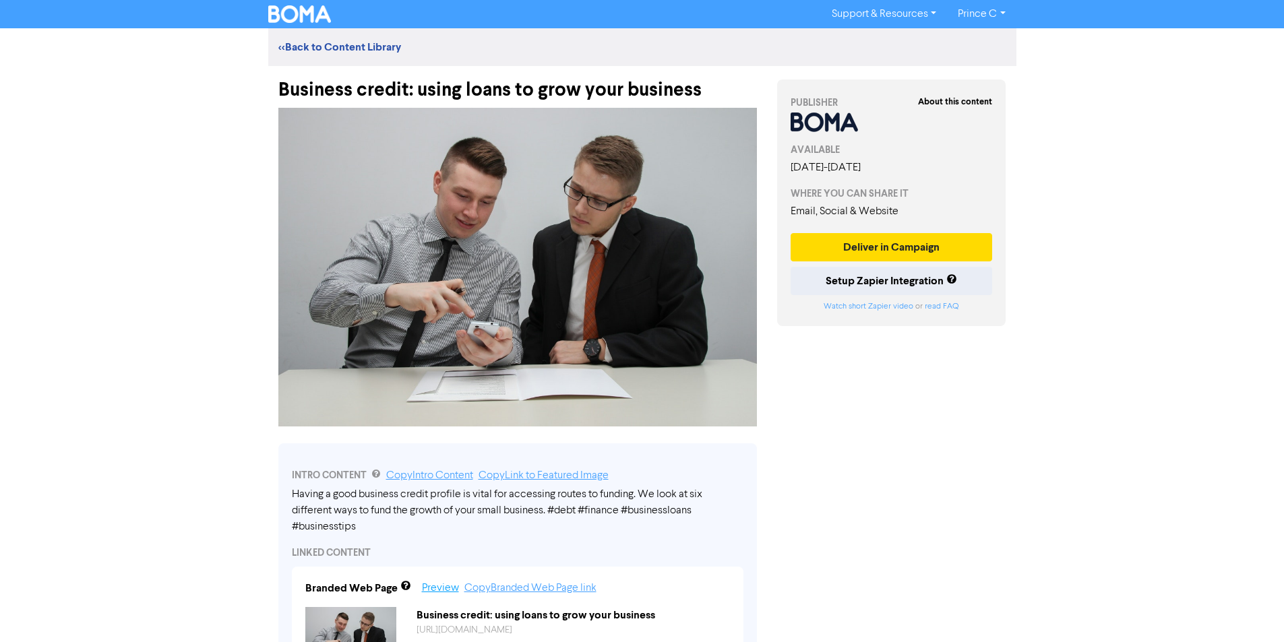
click at [440, 585] on link "Preview" at bounding box center [440, 588] width 37 height 11
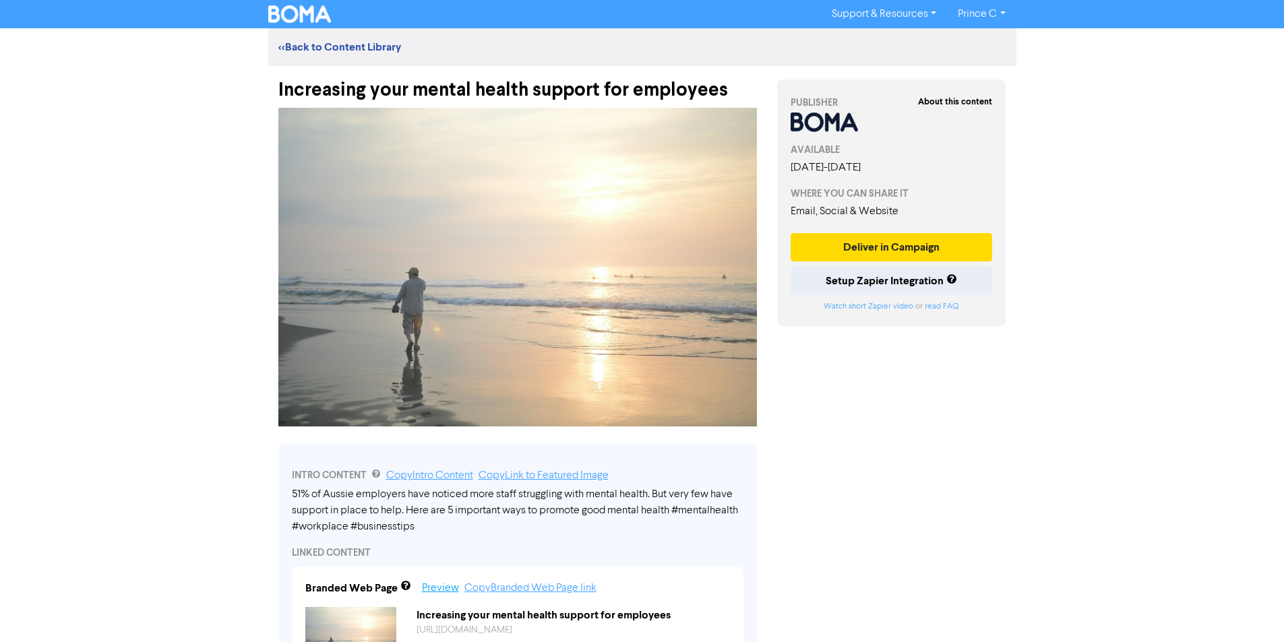
click at [433, 588] on link "Preview" at bounding box center [440, 588] width 37 height 11
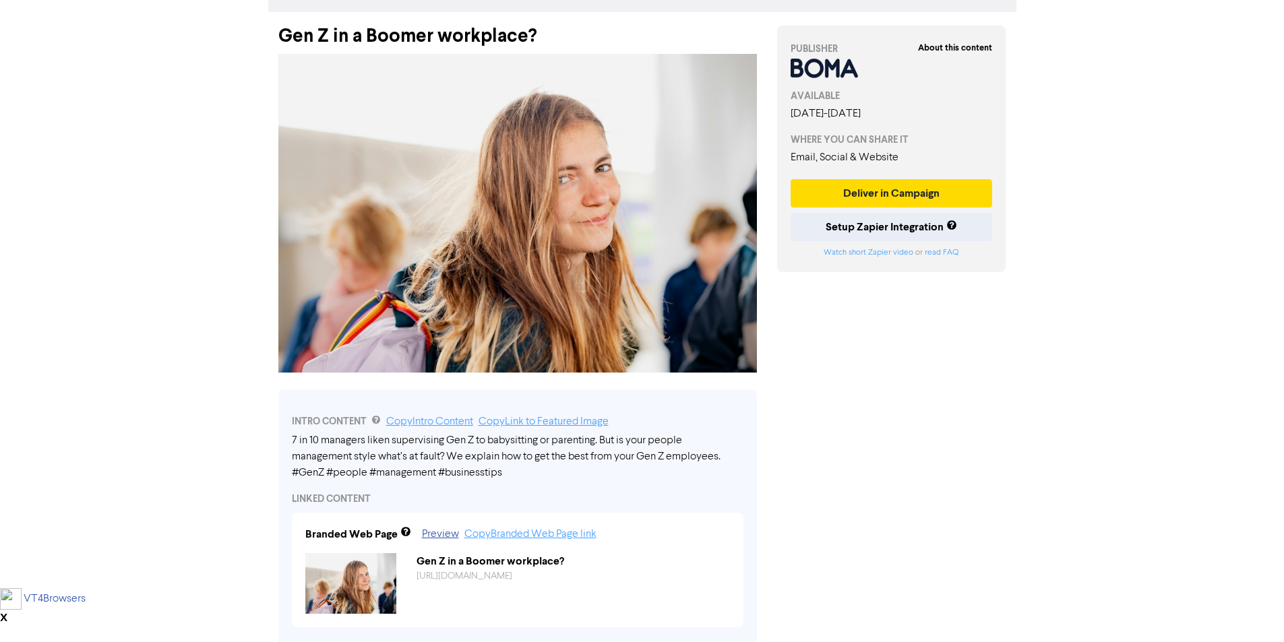
scroll to position [270, 0]
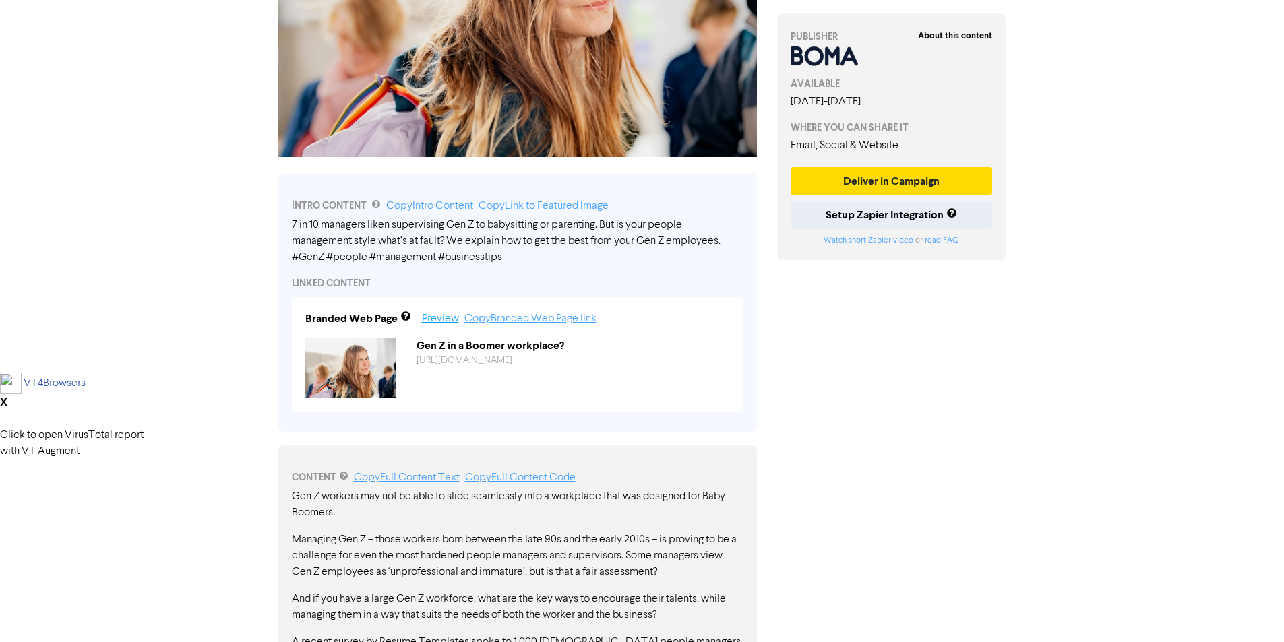
click at [434, 317] on link "Preview" at bounding box center [440, 318] width 37 height 11
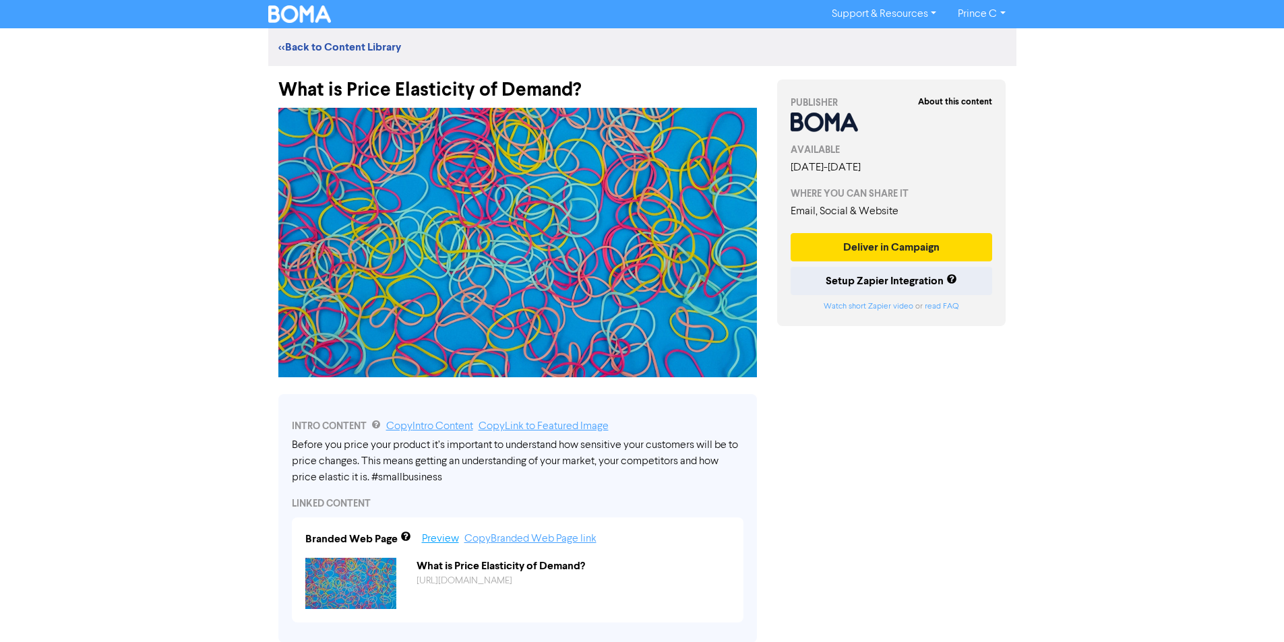
click at [449, 541] on link "Preview" at bounding box center [440, 539] width 37 height 11
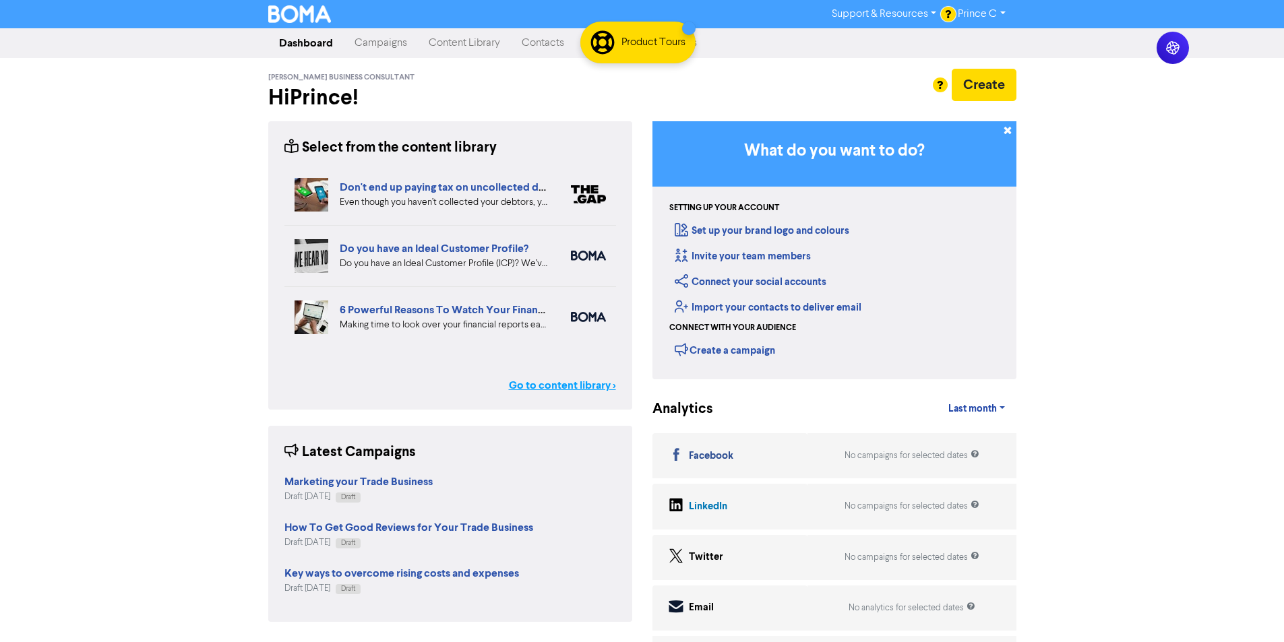
click at [556, 388] on link "Go to content library >" at bounding box center [562, 385] width 107 height 16
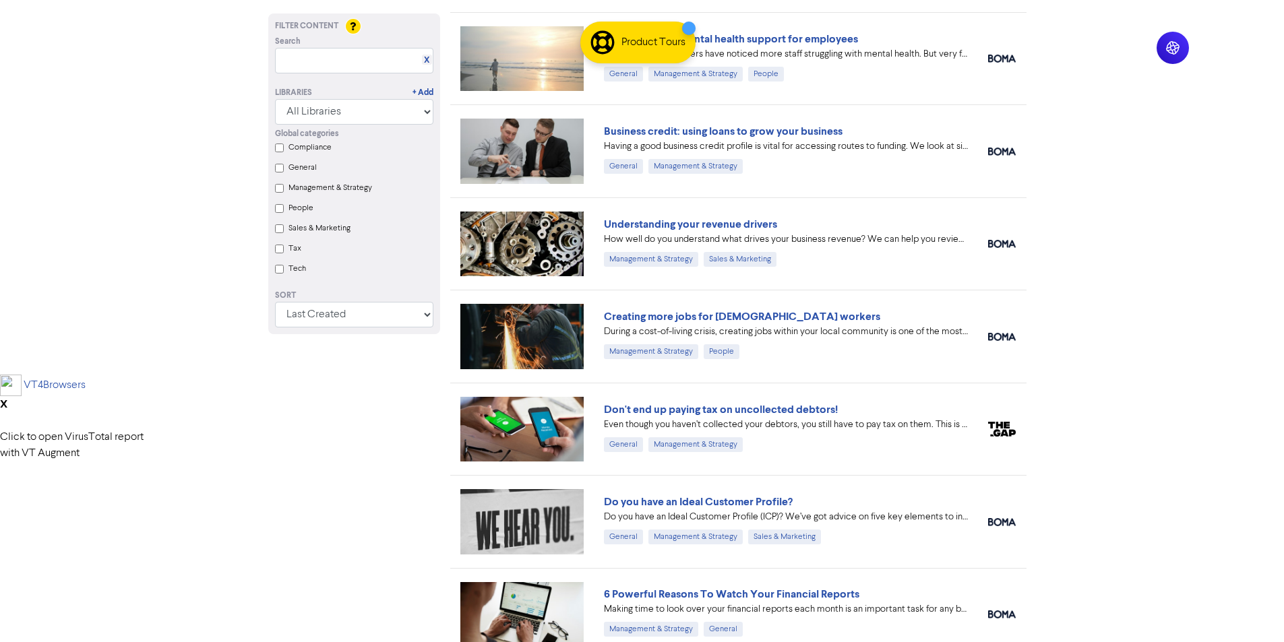
scroll to position [244, 0]
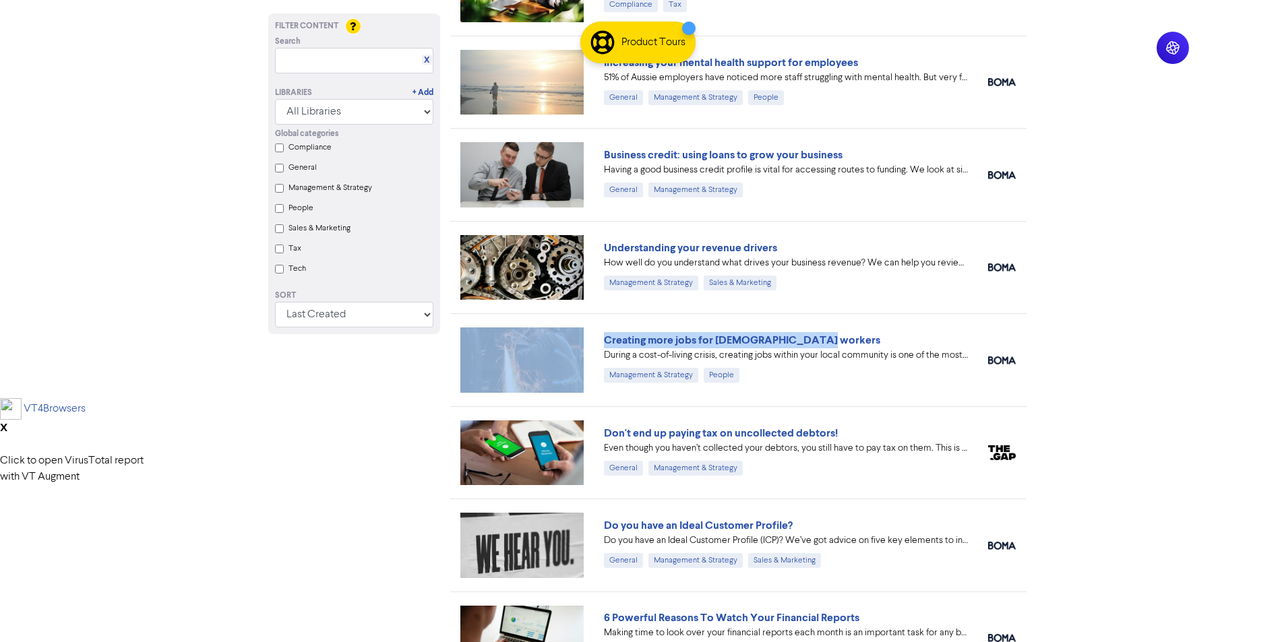
drag, startPoint x: 812, startPoint y: 341, endPoint x: 586, endPoint y: 342, distance: 226.5
click at [586, 342] on div "Creating more jobs for [DEMOGRAPHIC_DATA] workers During a cost-of-living crisi…" at bounding box center [738, 359] width 576 height 92
copy div "Creating more jobs for [DEMOGRAPHIC_DATA] workers"
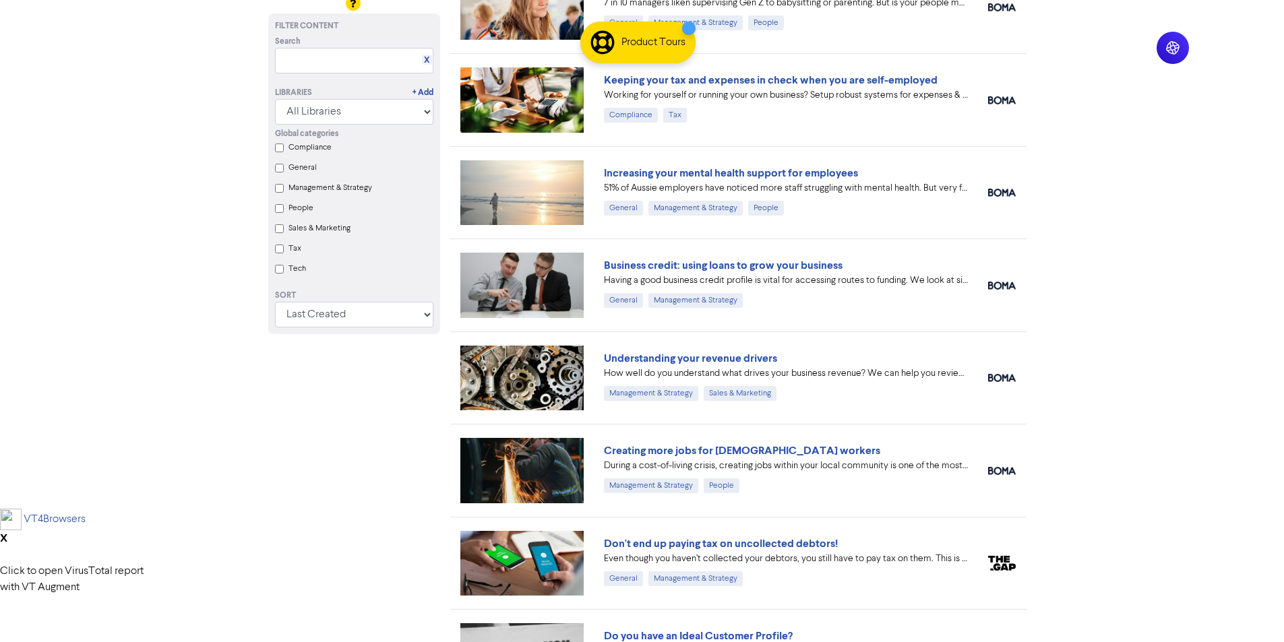
scroll to position [135, 0]
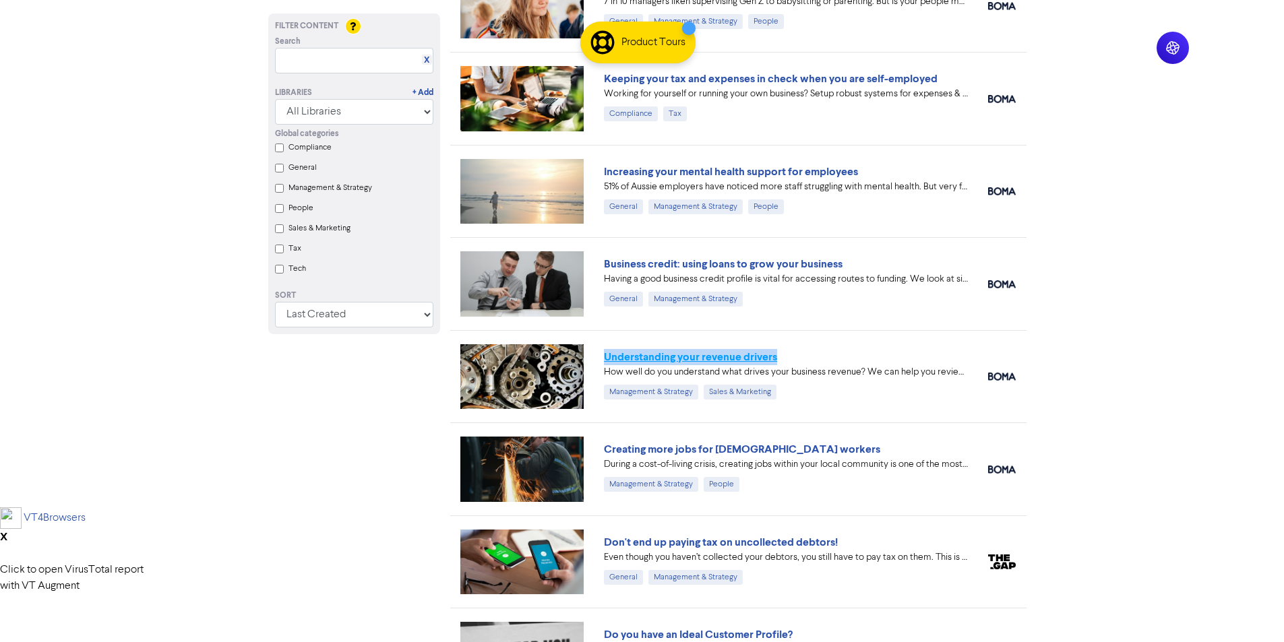
drag, startPoint x: 791, startPoint y: 362, endPoint x: 607, endPoint y: 356, distance: 184.1
click at [607, 356] on div "Understanding your revenue drivers" at bounding box center [786, 357] width 364 height 16
copy link "Understanding your revenue drivers"
drag, startPoint x: 900, startPoint y: 259, endPoint x: 602, endPoint y: 261, distance: 297.9
click at [602, 261] on div "Business credit: using loans to grow your business Having a good business credi…" at bounding box center [786, 284] width 384 height 56
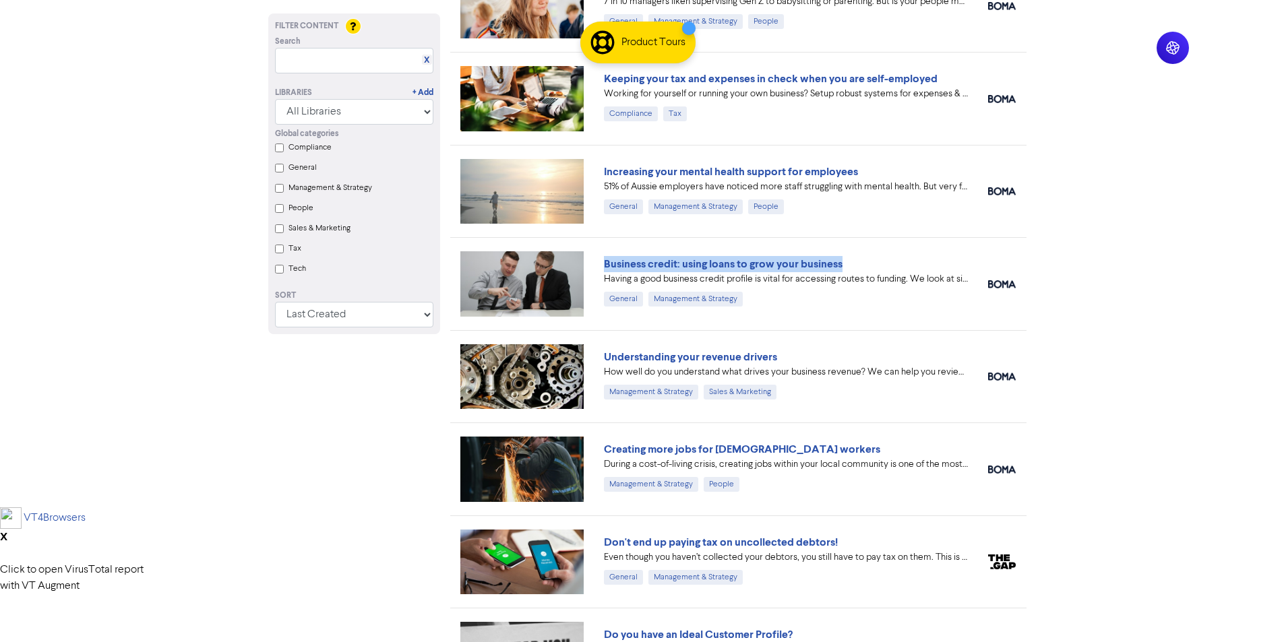
copy link "Business credit: using loans to grow your business"
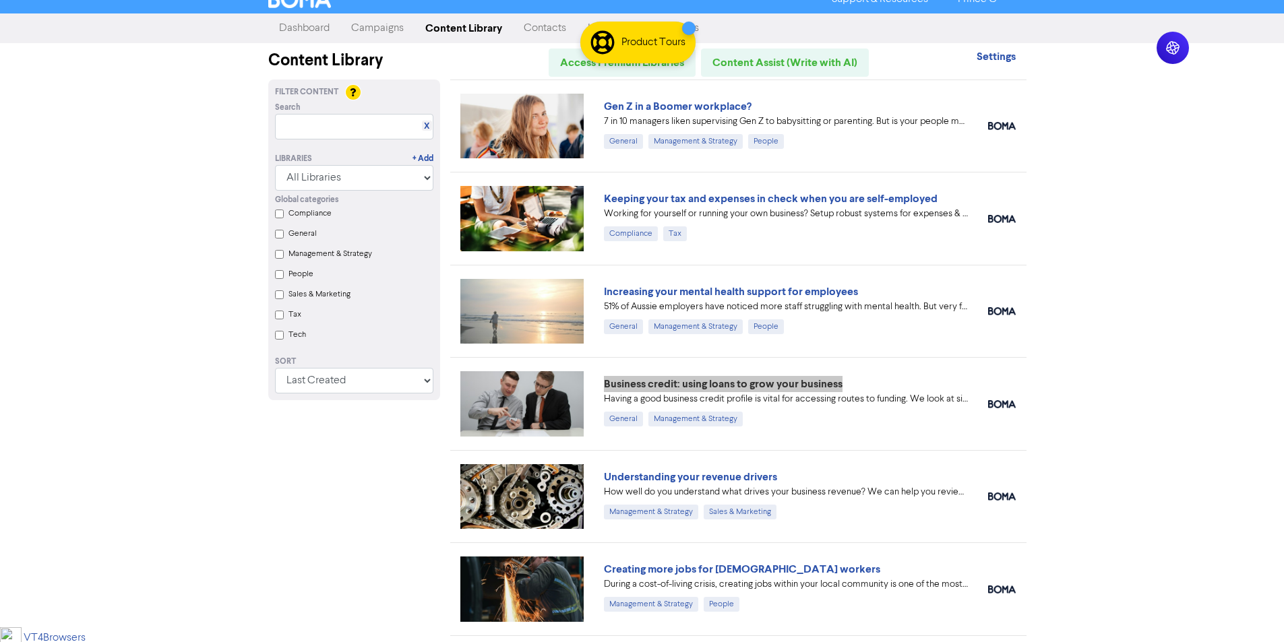
scroll to position [0, 0]
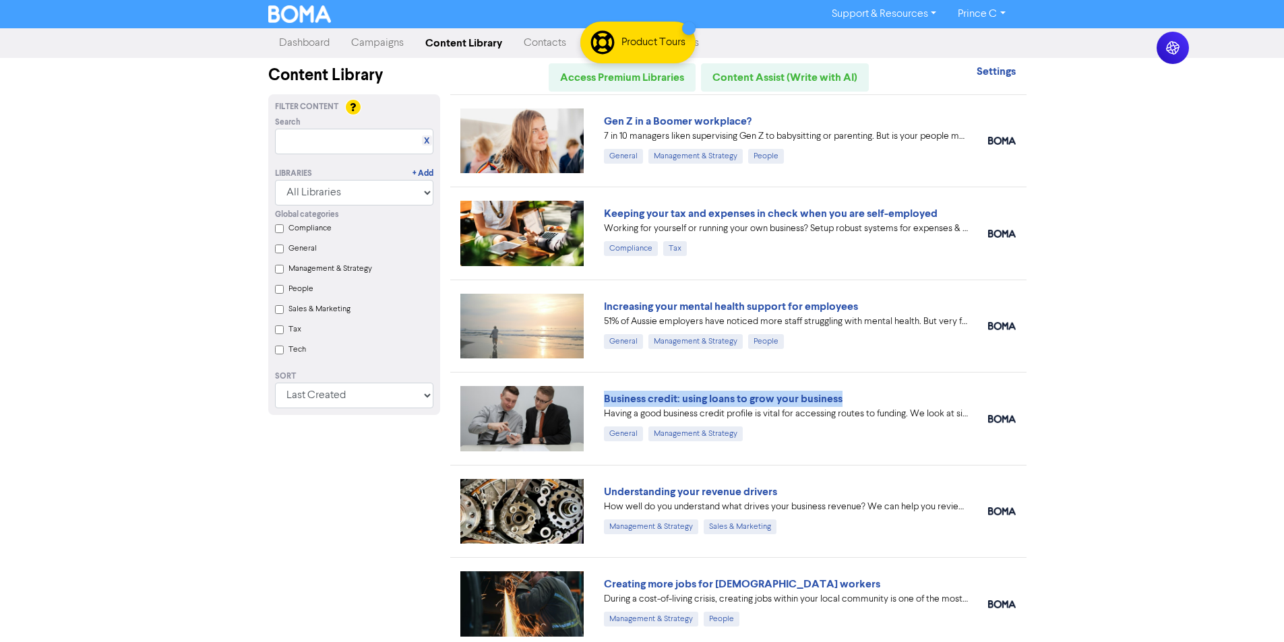
drag, startPoint x: 876, startPoint y: 304, endPoint x: 592, endPoint y: 313, distance: 283.2
click at [592, 313] on div "Increasing your mental health support for employees 51% of [DEMOGRAPHIC_DATA] e…" at bounding box center [738, 326] width 576 height 92
copy div "Increasing your mental health support for employees"
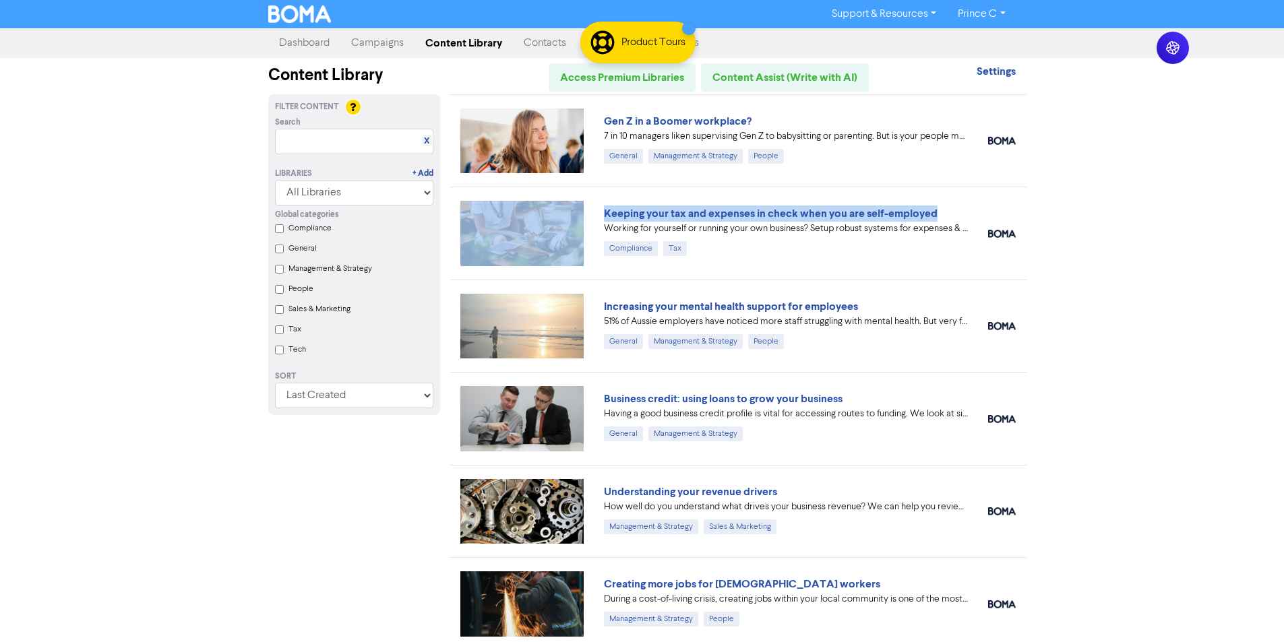
drag, startPoint x: 962, startPoint y: 212, endPoint x: 592, endPoint y: 216, distance: 370.0
click at [592, 216] on div "Keeping your tax and expenses in check when you are self-employed Working for y…" at bounding box center [738, 233] width 576 height 92
copy div "Keeping your tax and expenses in check when you are self-employed"
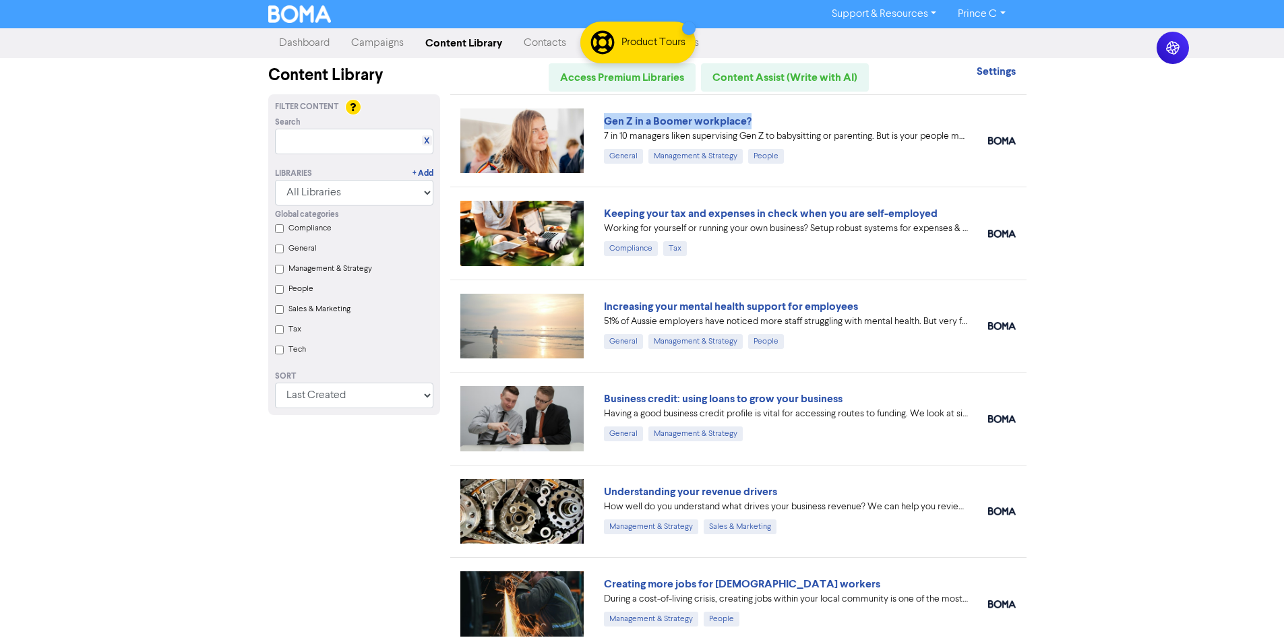
drag, startPoint x: 773, startPoint y: 119, endPoint x: 601, endPoint y: 122, distance: 172.6
click at [601, 122] on div "Gen Z in a Boomer workplace? 7 in 10 managers liken supervising Gen Z to babysi…" at bounding box center [786, 141] width 384 height 56
copy link "Gen Z in a Boomer workplace?"
click at [1090, 146] on div "Support & Resources Video Tutorials FAQ & Guides Marketing Education Prince C L…" at bounding box center [642, 321] width 1284 height 642
click at [330, 140] on input "text" at bounding box center [354, 142] width 158 height 26
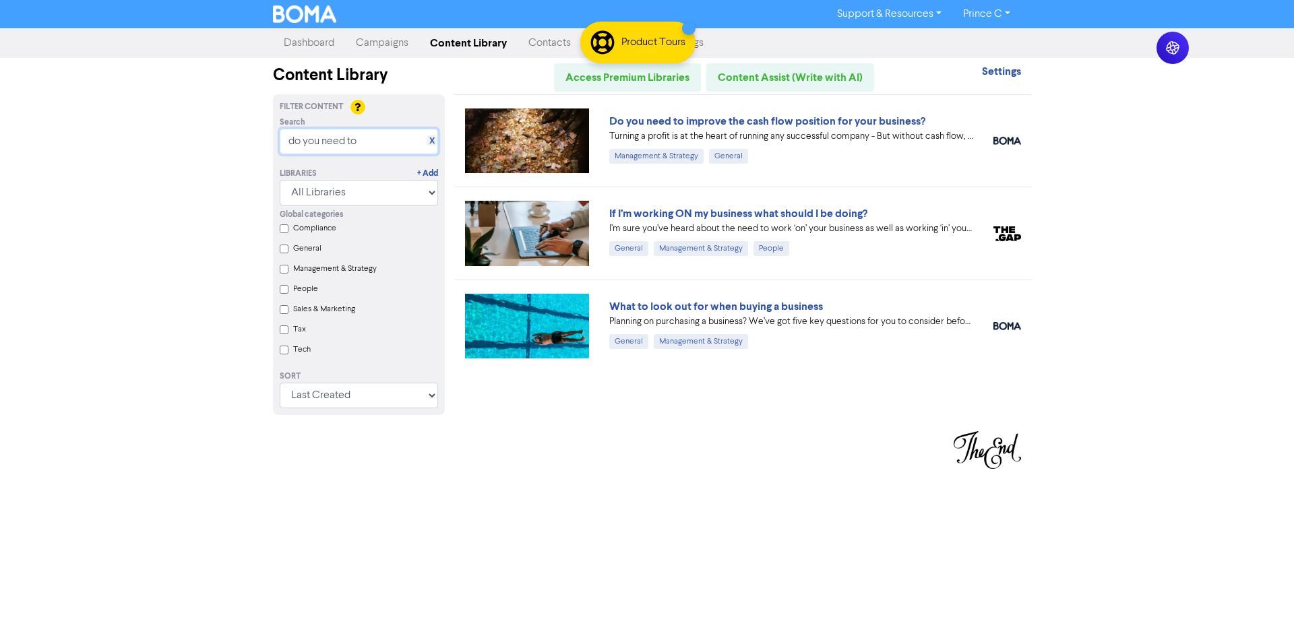
type input "do you need to"
click at [549, 163] on img at bounding box center [527, 141] width 124 height 65
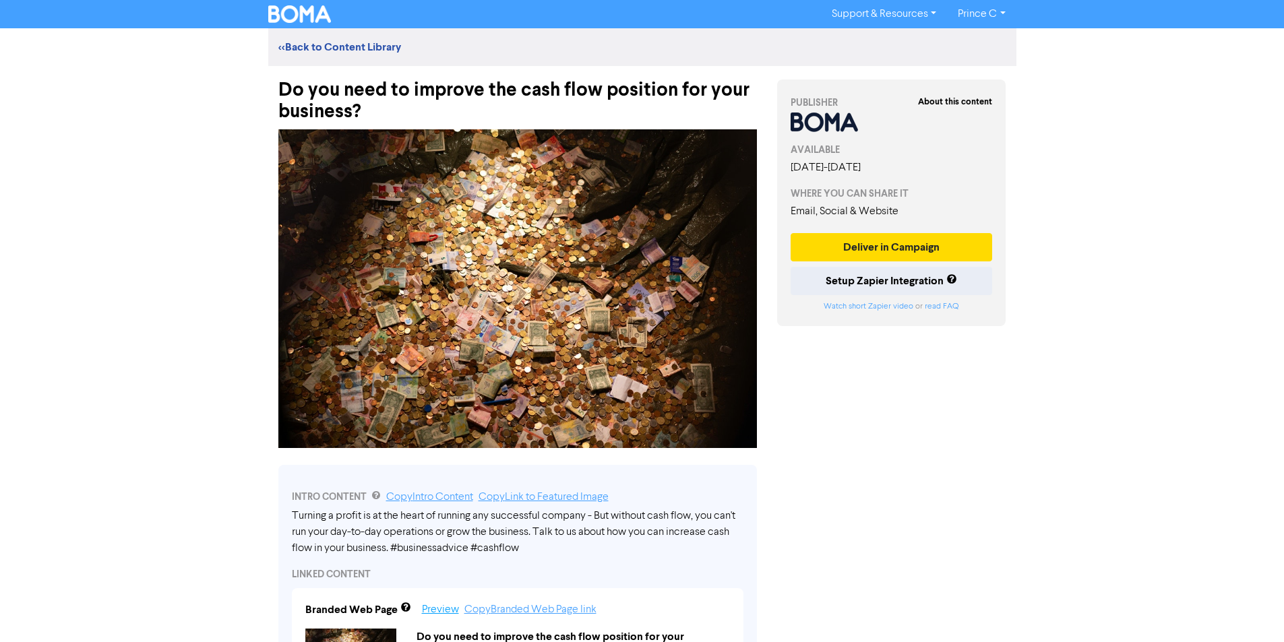
click at [443, 606] on link "Preview" at bounding box center [440, 610] width 37 height 11
